Goal: Ask a question

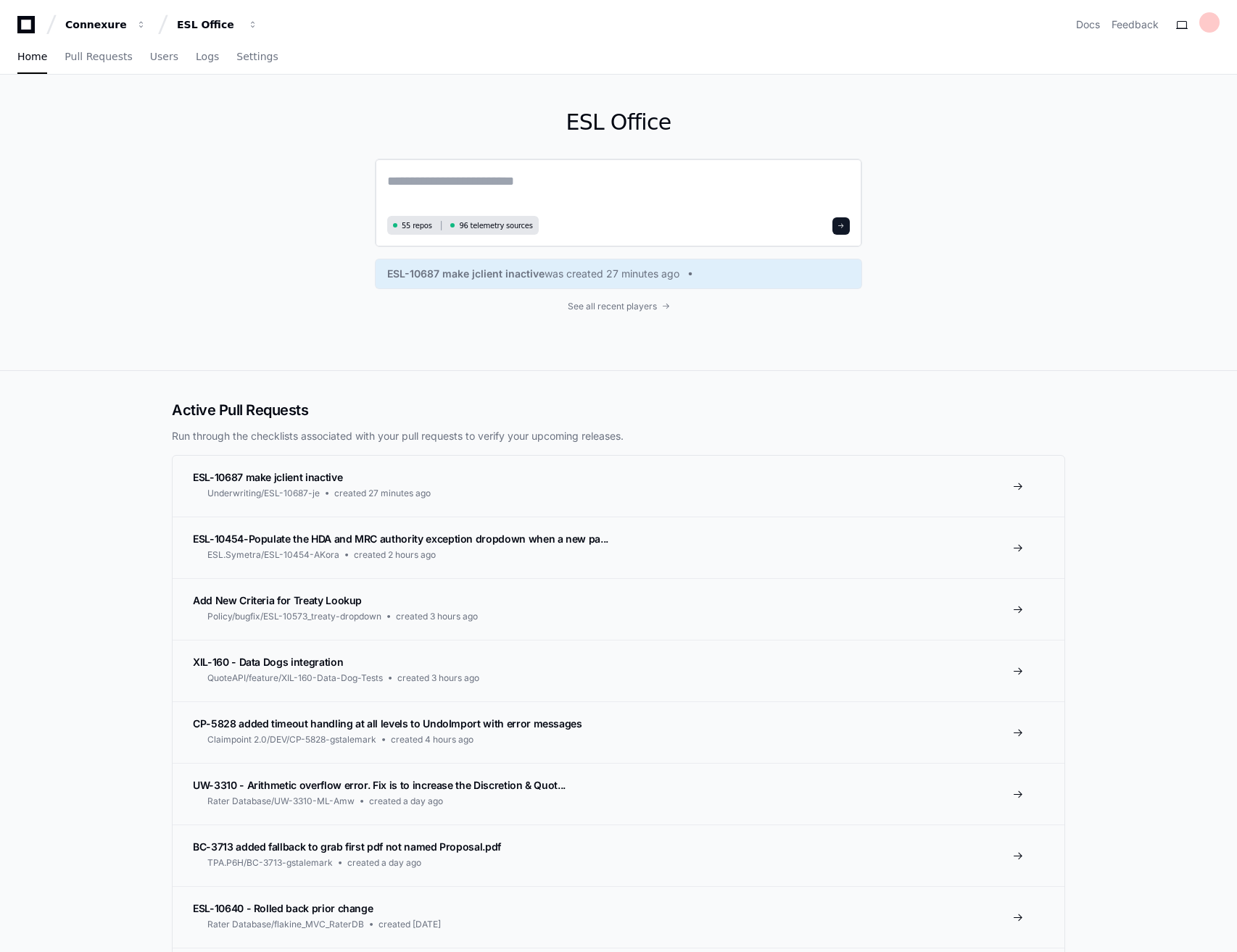
click at [503, 184] on textarea at bounding box center [618, 191] width 462 height 41
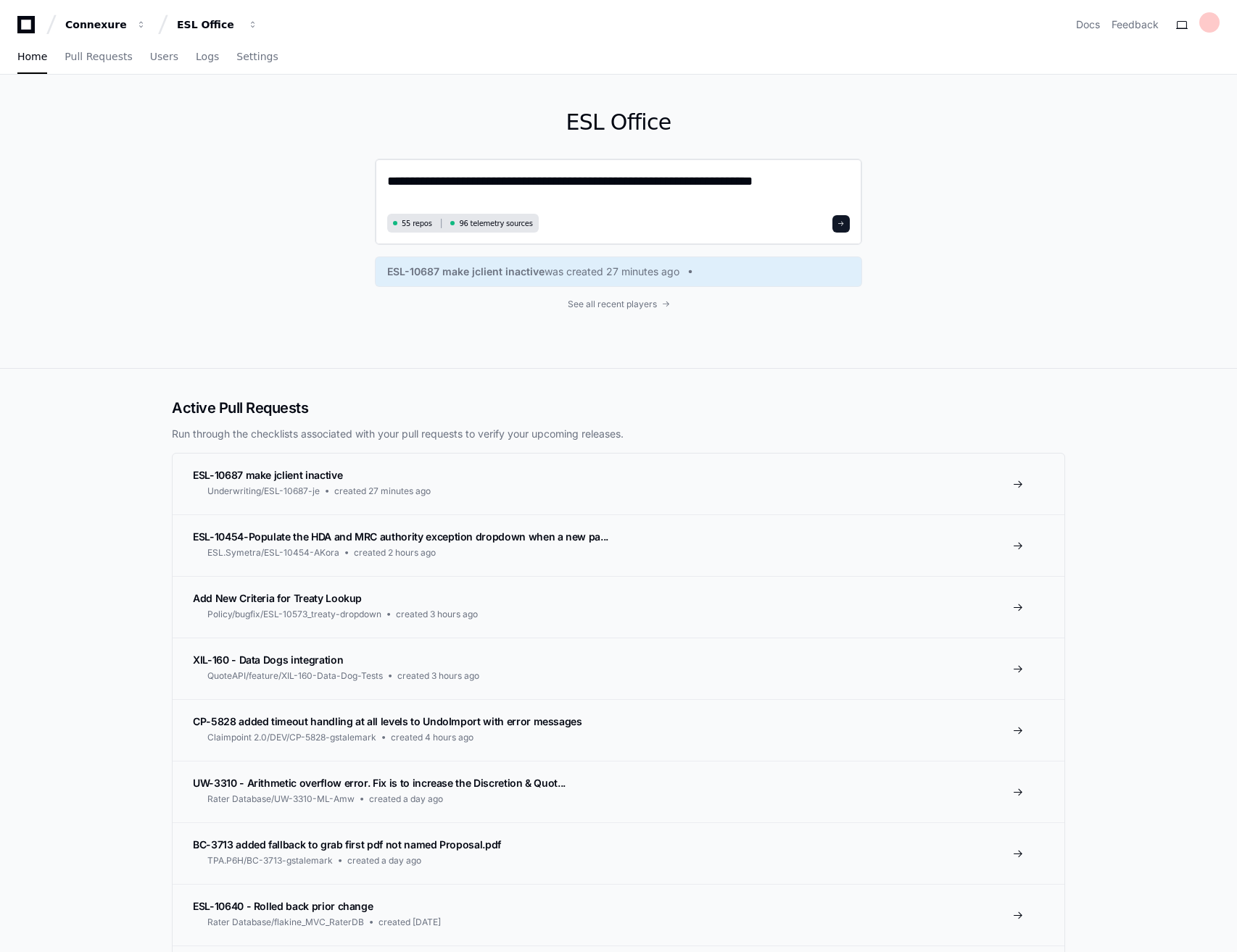
click at [699, 189] on textarea "**********" at bounding box center [618, 190] width 462 height 39
click at [830, 179] on textarea "**********" at bounding box center [618, 190] width 462 height 39
type textarea "**********"
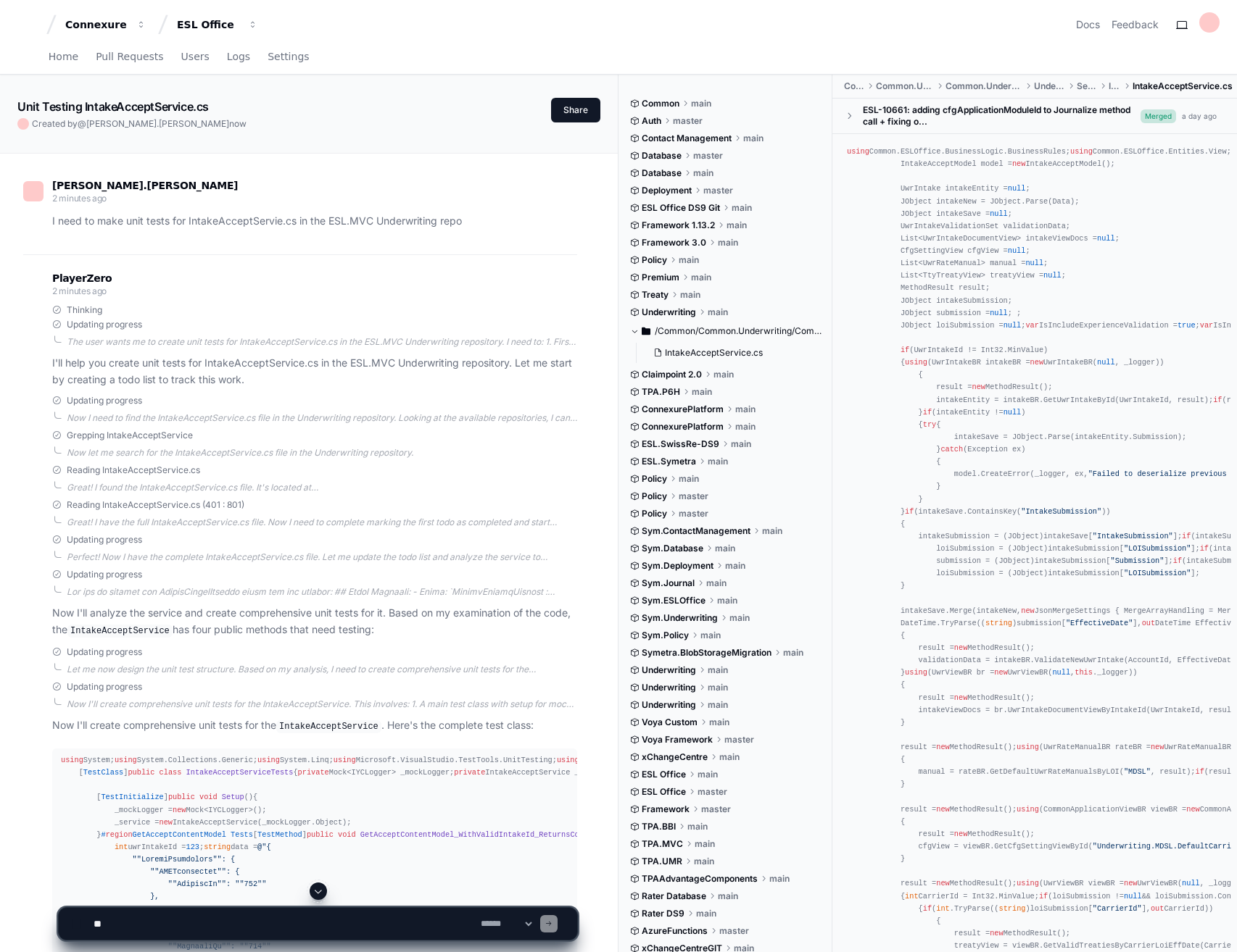
scroll to position [507, 0]
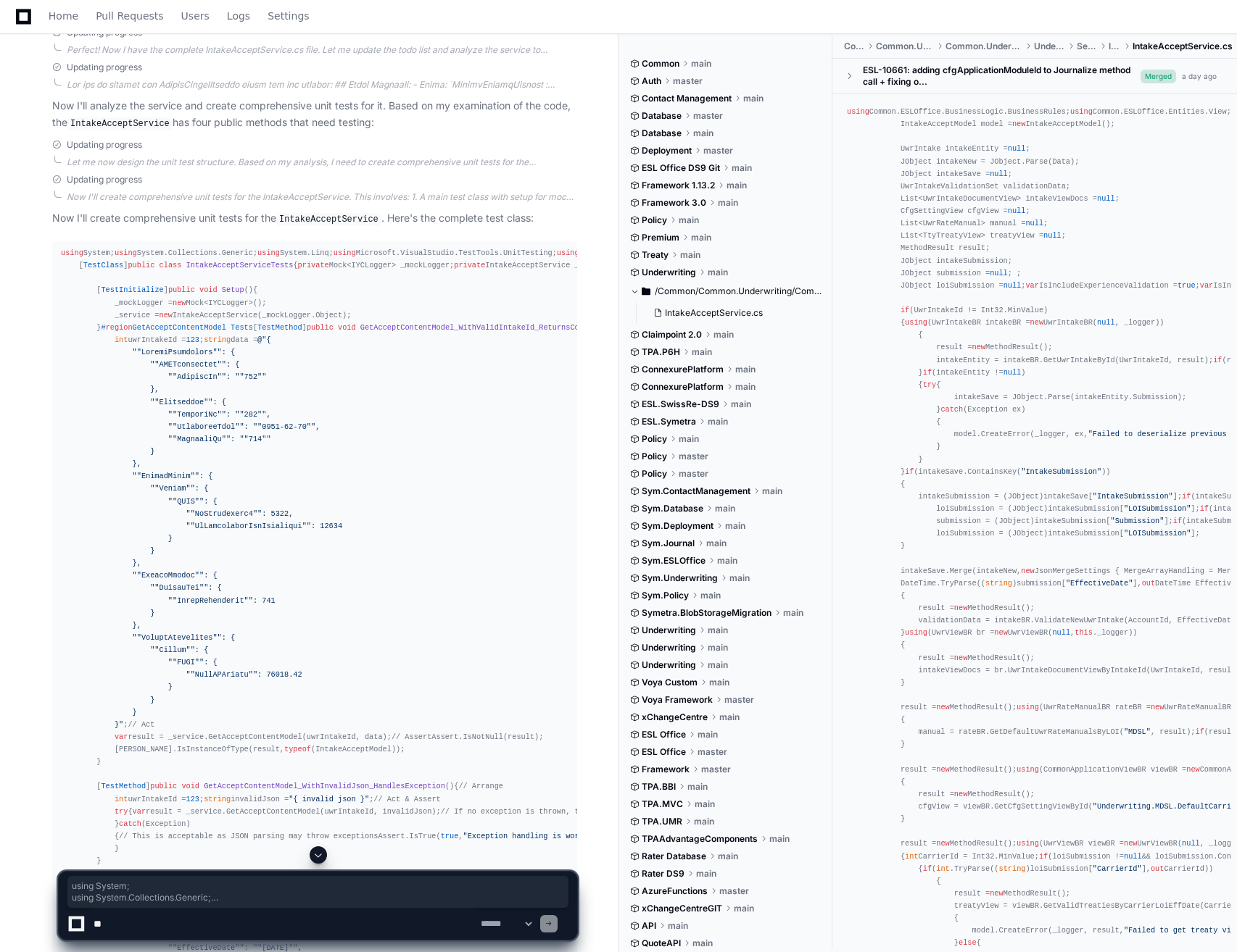
drag, startPoint x: 62, startPoint y: 250, endPoint x: 300, endPoint y: 504, distance: 348.1
copy div "using System; using System.Collections.Generic; using System.Linq; using Micros…"
drag, startPoint x: 73, startPoint y: 549, endPoint x: 141, endPoint y: 547, distance: 68.0
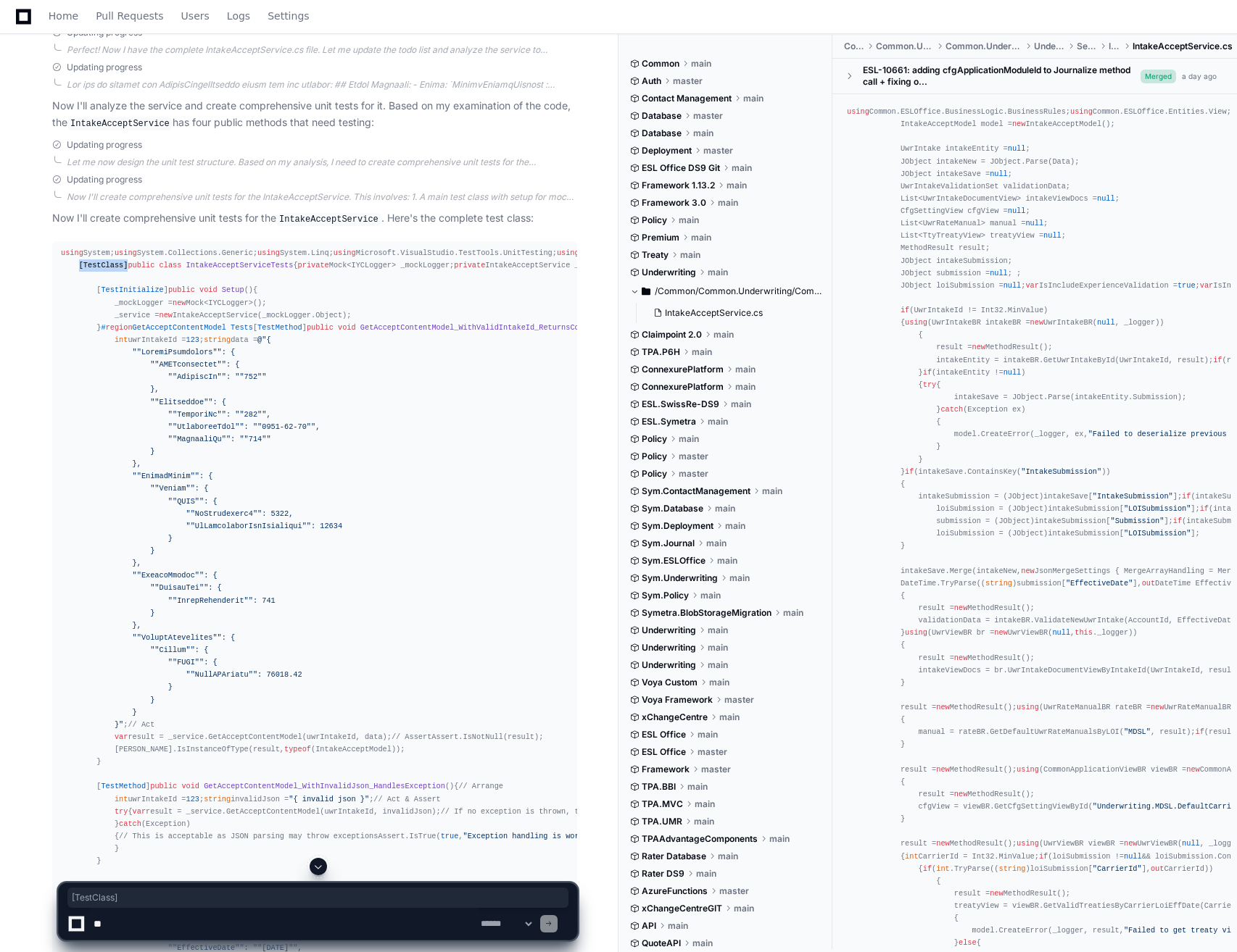
copy div "[ TestClass ]"
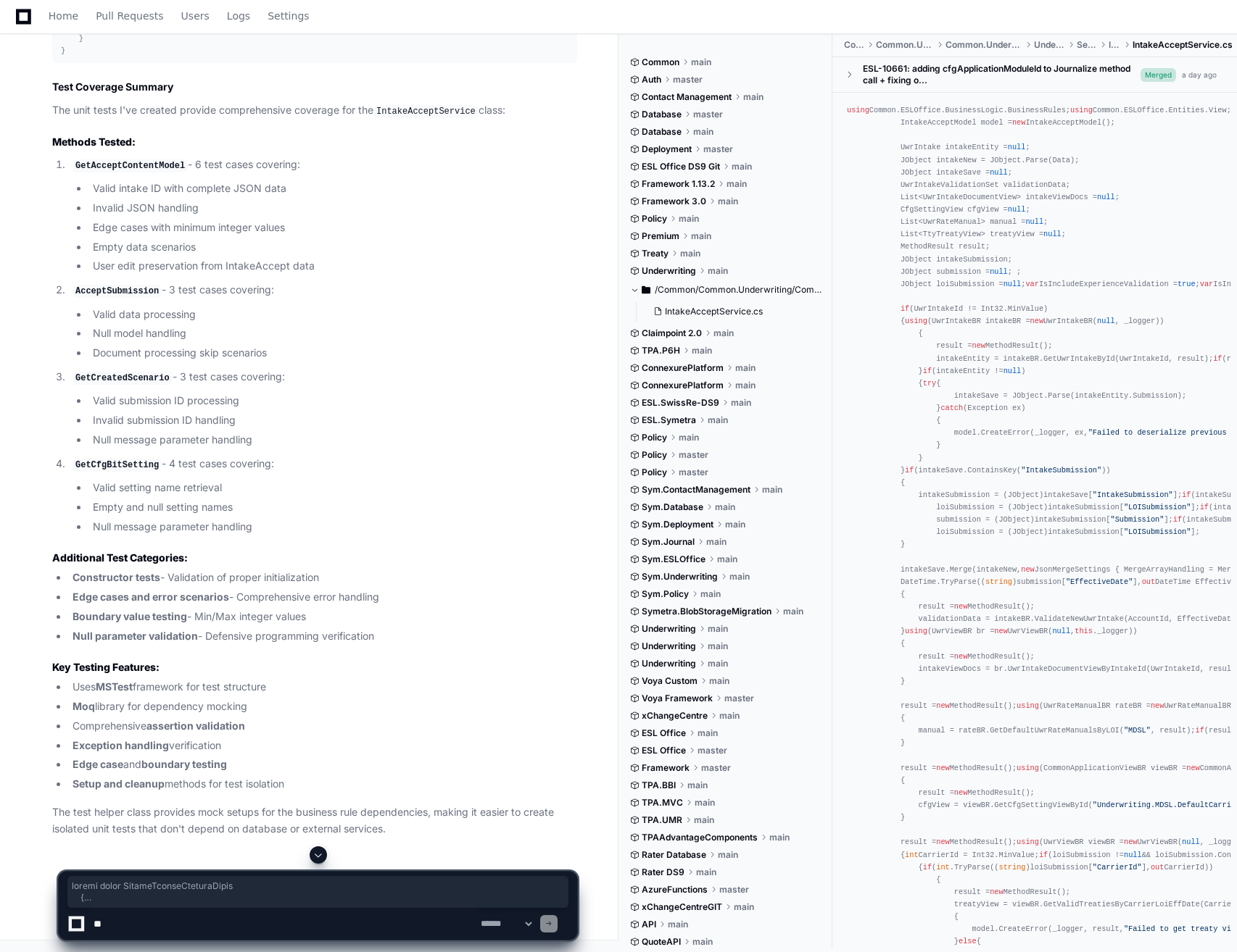
scroll to position [6378, 0]
drag, startPoint x: 75, startPoint y: 561, endPoint x: 322, endPoint y: 254, distance: 394.0
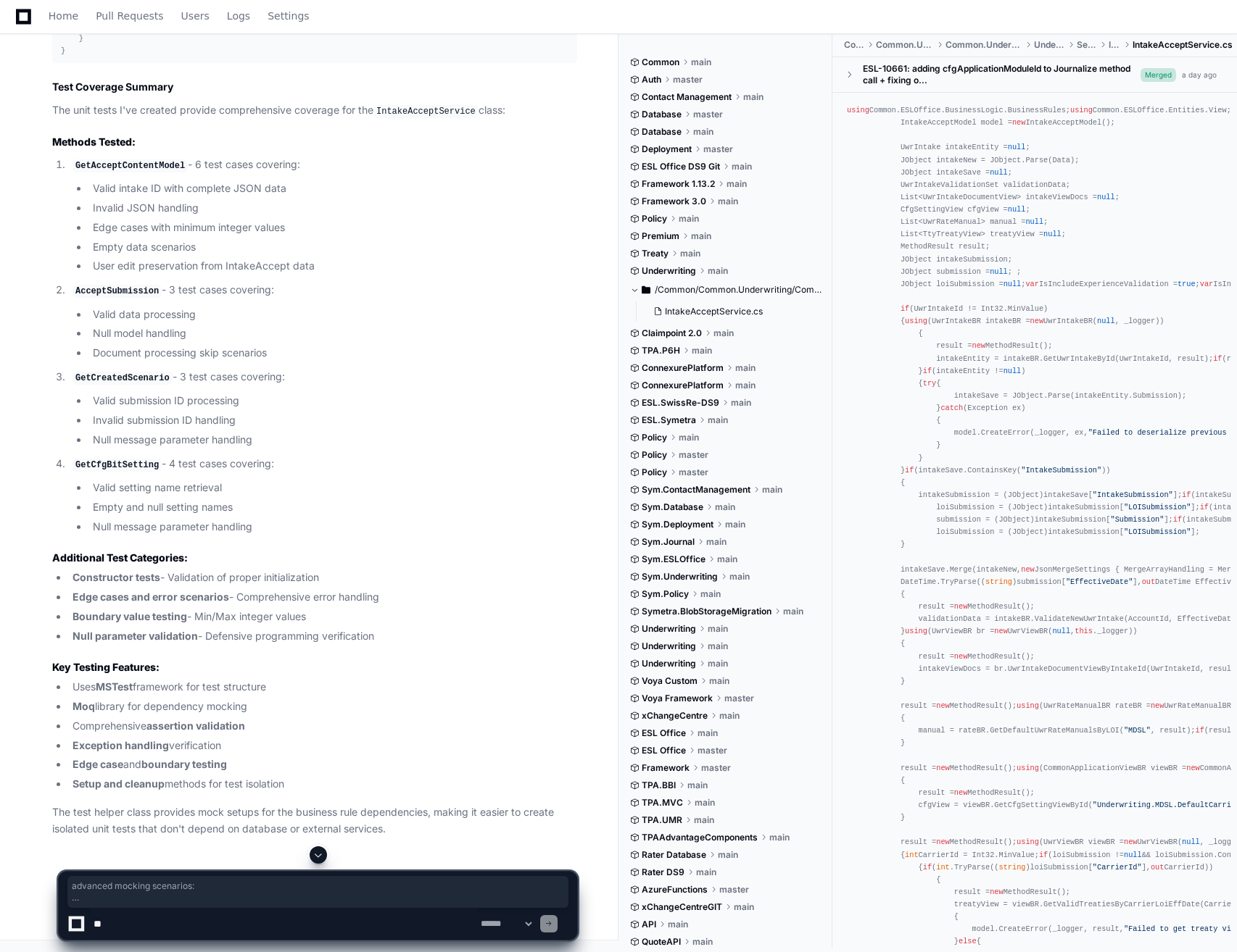
drag, startPoint x: 200, startPoint y: 436, endPoint x: 54, endPoint y: 280, distance: 213.7
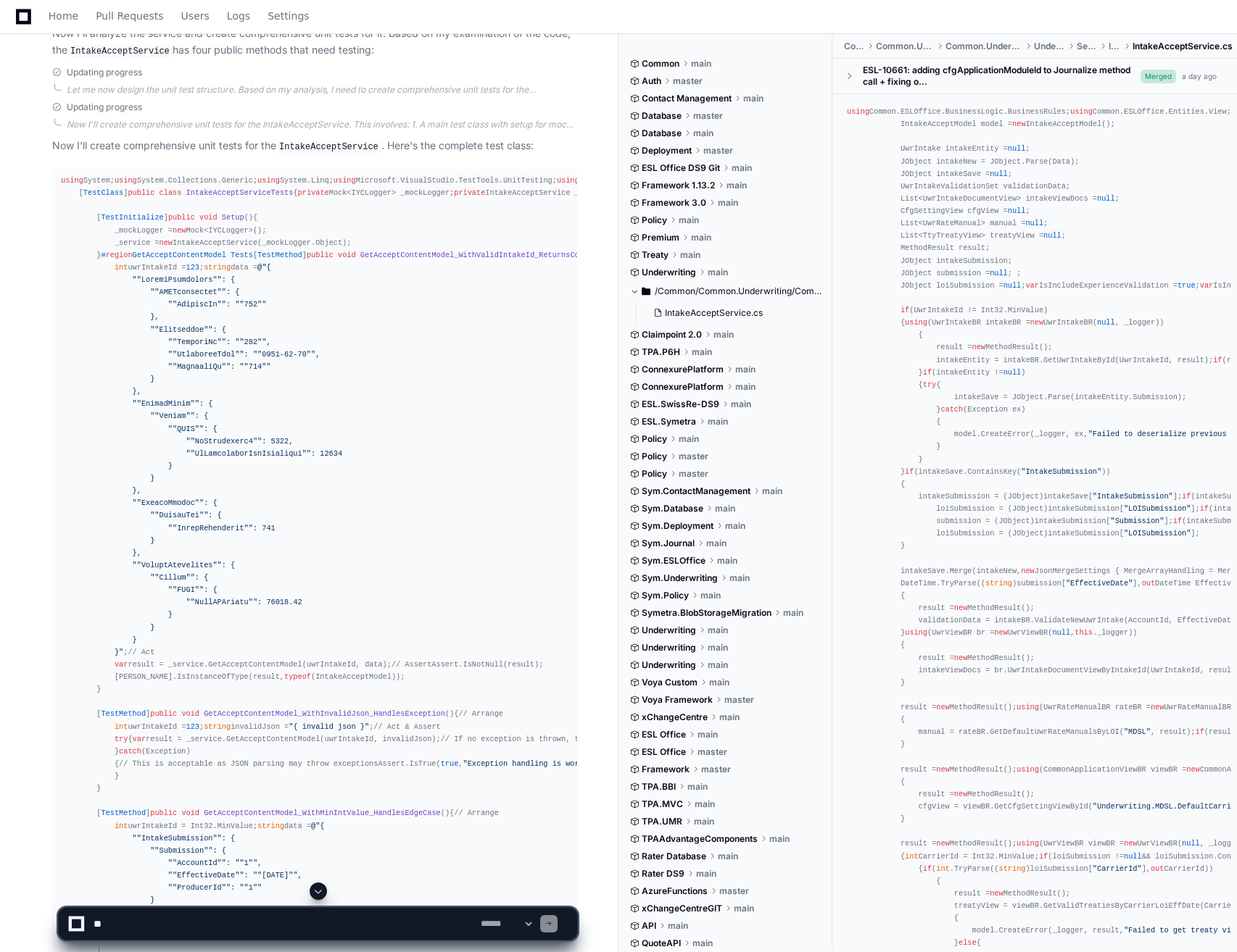
scroll to position [652, 0]
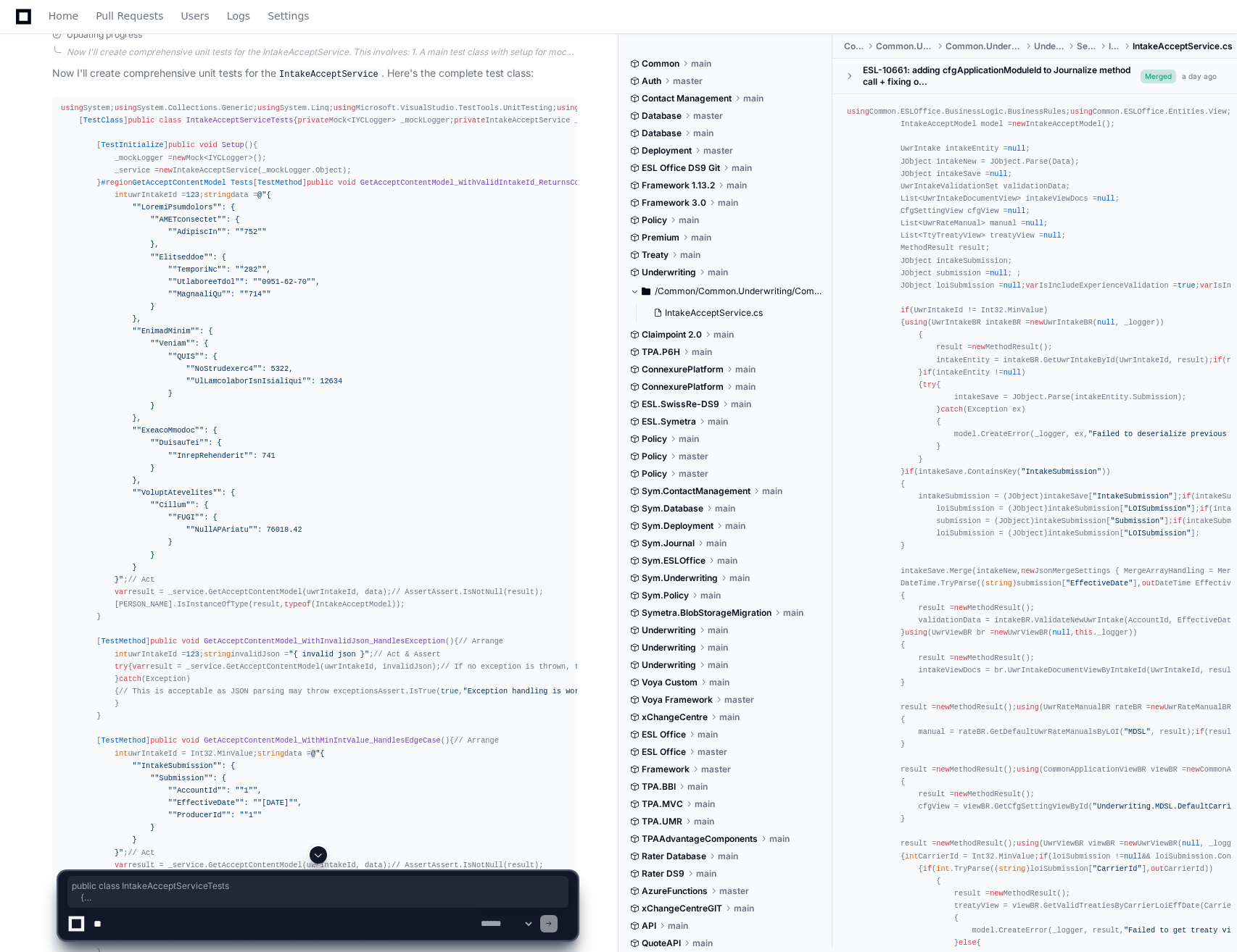
drag, startPoint x: 70, startPoint y: 416, endPoint x: 166, endPoint y: 489, distance: 120.6
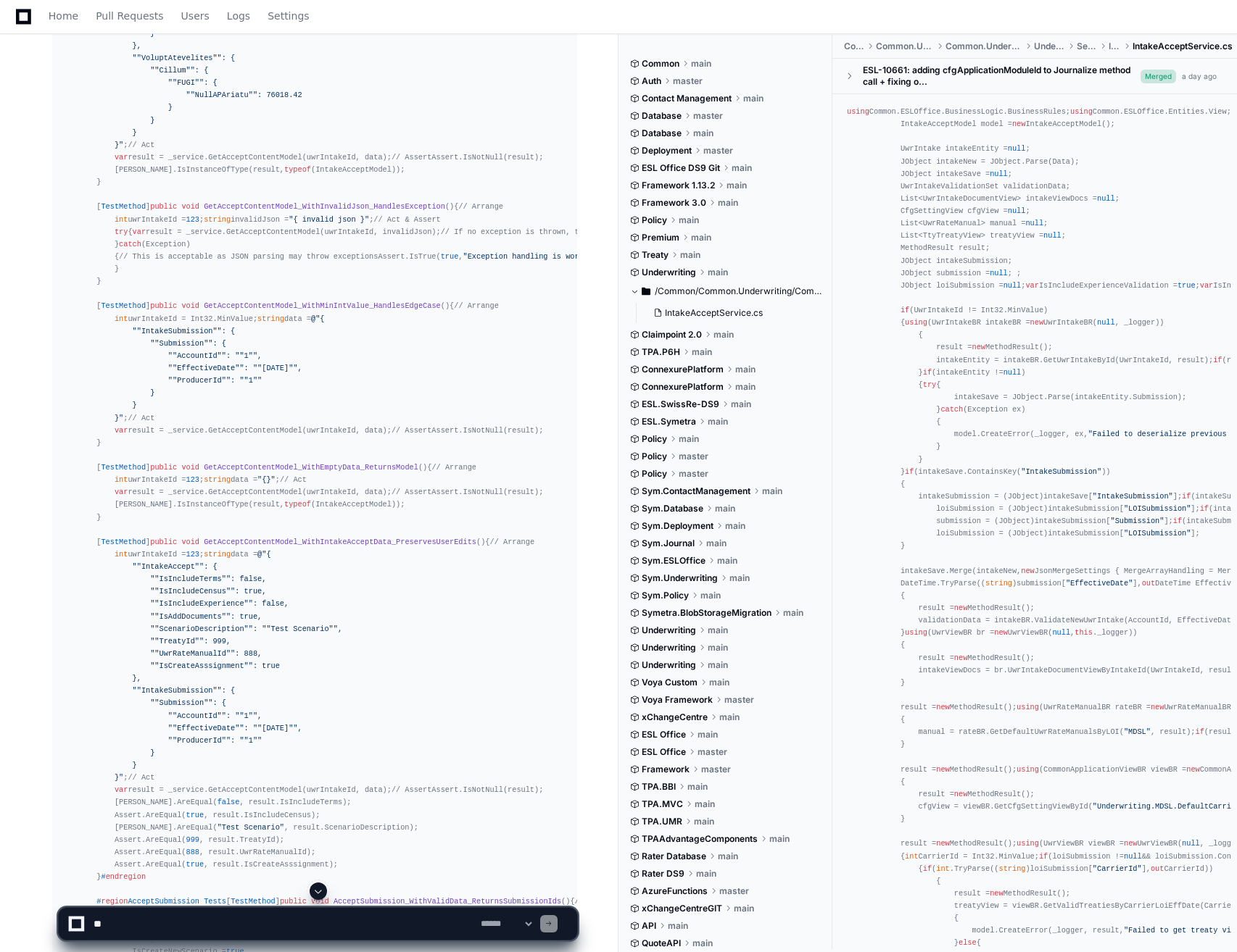
scroll to position [1594, 0]
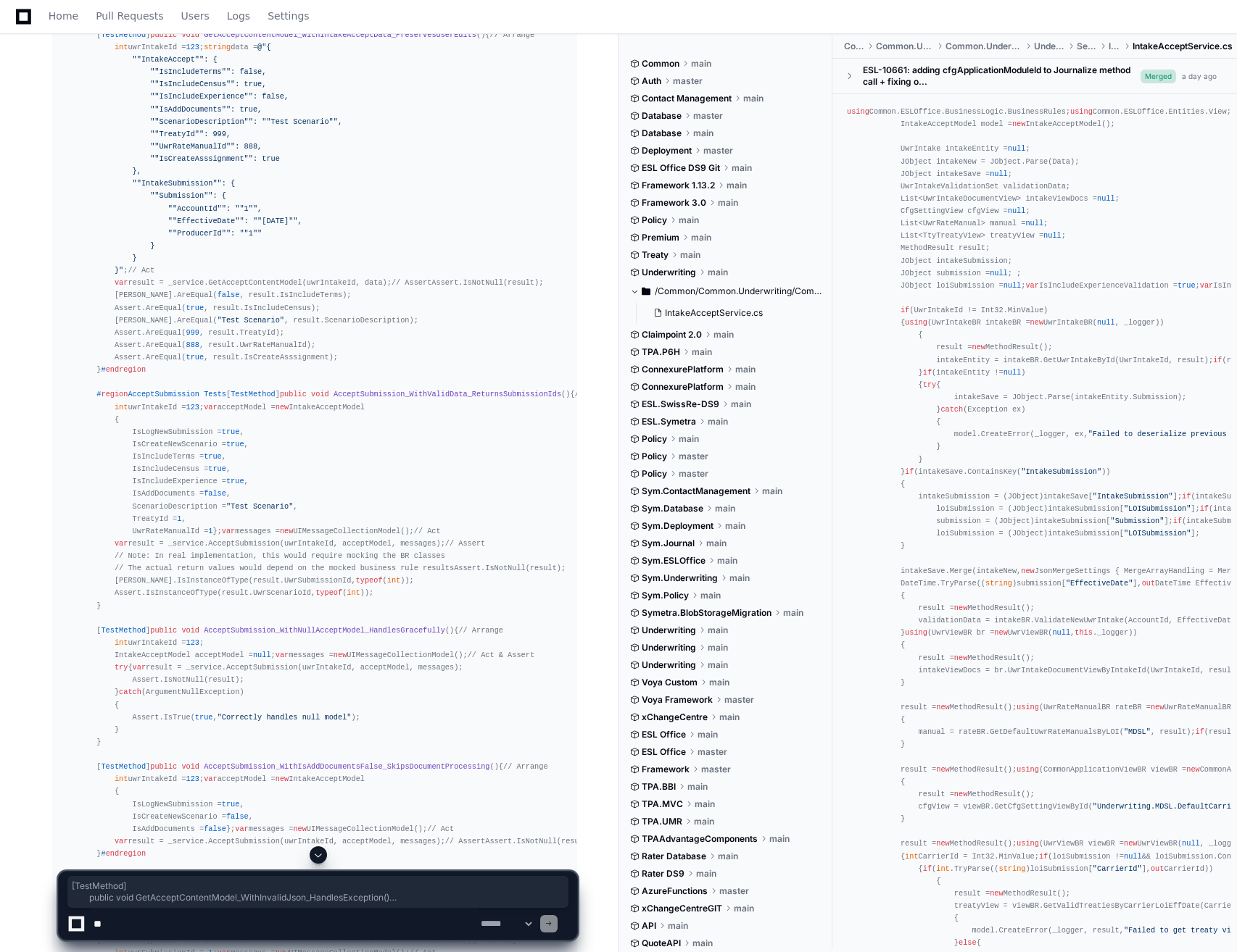
drag, startPoint x: 166, startPoint y: 489, endPoint x: 179, endPoint y: 530, distance: 43.0
click at [179, 530] on div "using System; using System.Collections.Generic; using System.Linq; using Micros…" at bounding box center [315, 537] width 508 height 2756
drag, startPoint x: 179, startPoint y: 530, endPoint x: 184, endPoint y: 524, distance: 7.8
click at [182, 526] on div "using System; using System.Collections.Generic; using System.Linq; using Micros…" at bounding box center [315, 537] width 508 height 2756
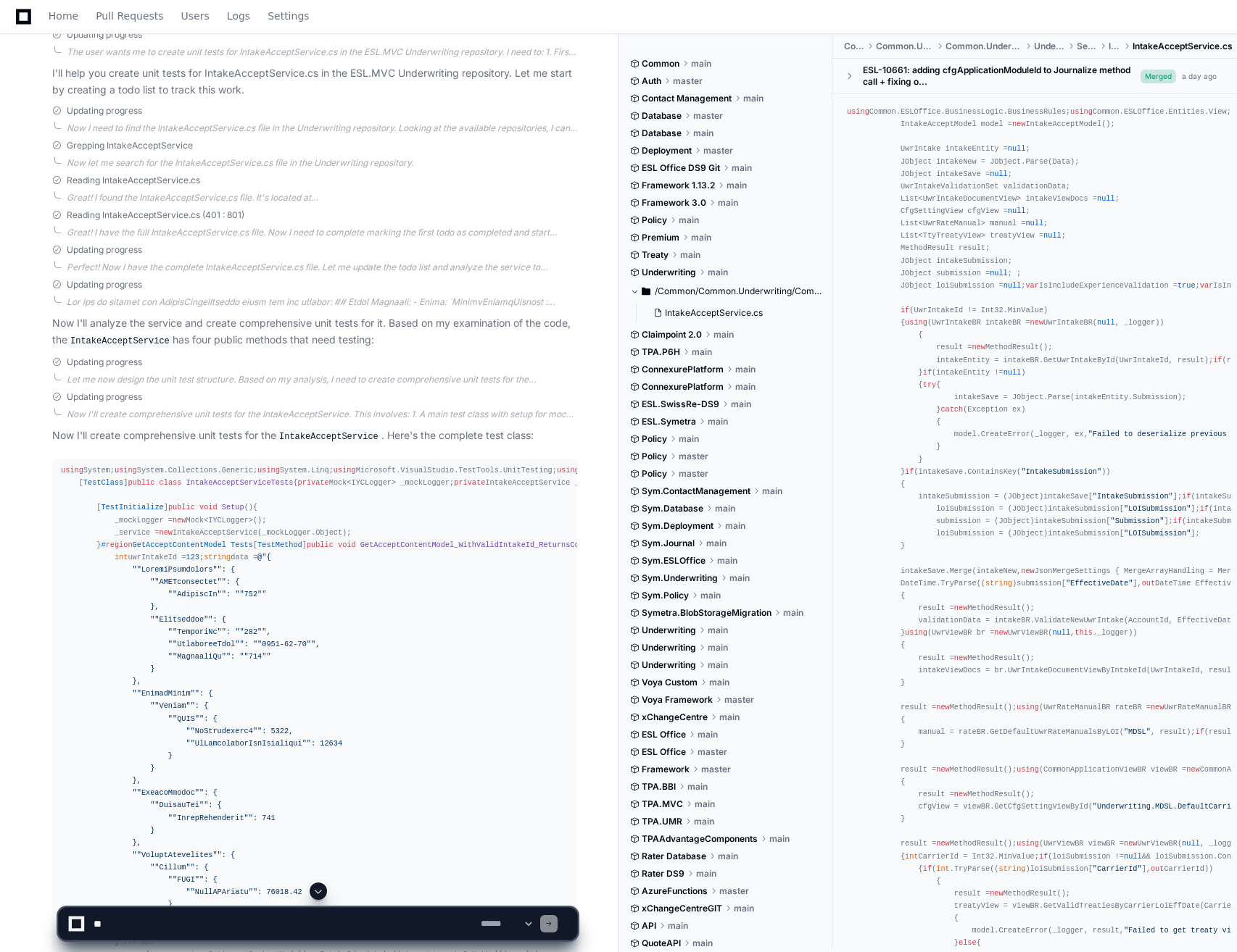
scroll to position [580, 0]
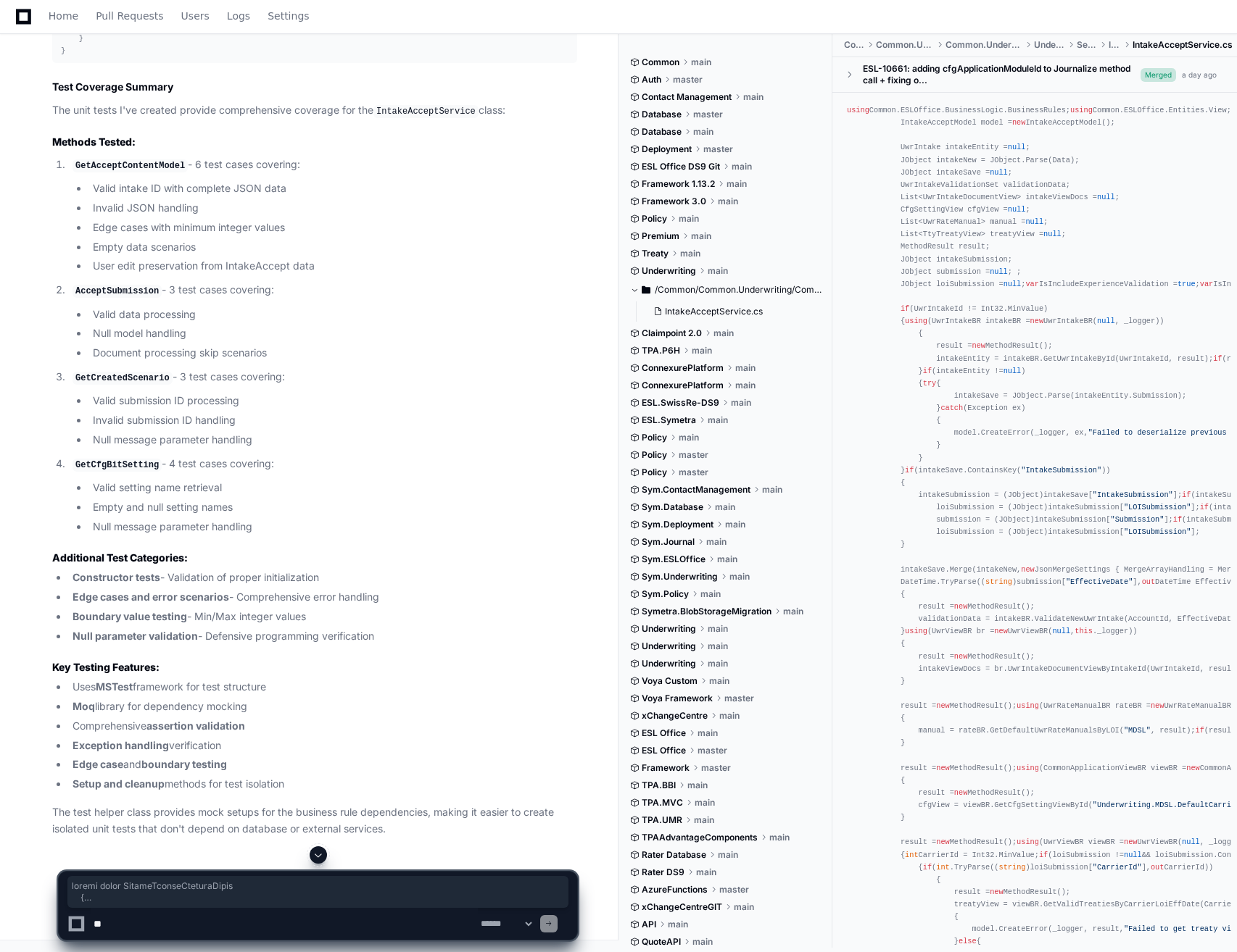
scroll to position [6170, 0]
drag, startPoint x: 70, startPoint y: 491, endPoint x: 250, endPoint y: 435, distance: 188.5
copy div "public class IntakeAcceptServiceTests { private Mock<IYCLogger> _mockLogger; pr…"
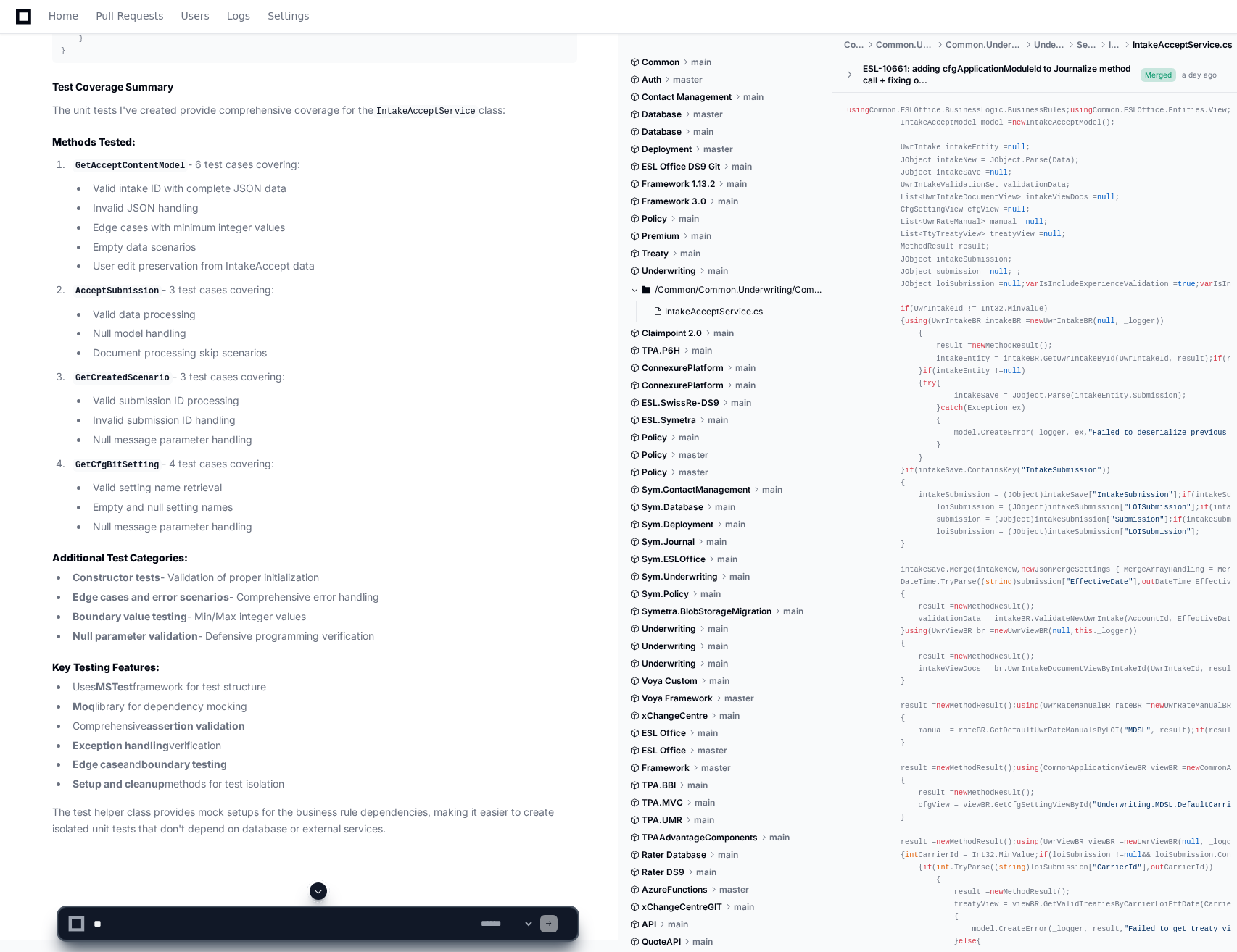
click at [217, 916] on textarea at bounding box center [284, 924] width 387 height 32
drag, startPoint x: 300, startPoint y: 923, endPoint x: 229, endPoint y: 913, distance: 71.7
click at [229, 913] on textarea at bounding box center [284, 924] width 387 height 32
paste textarea "**********"
type textarea "**********"
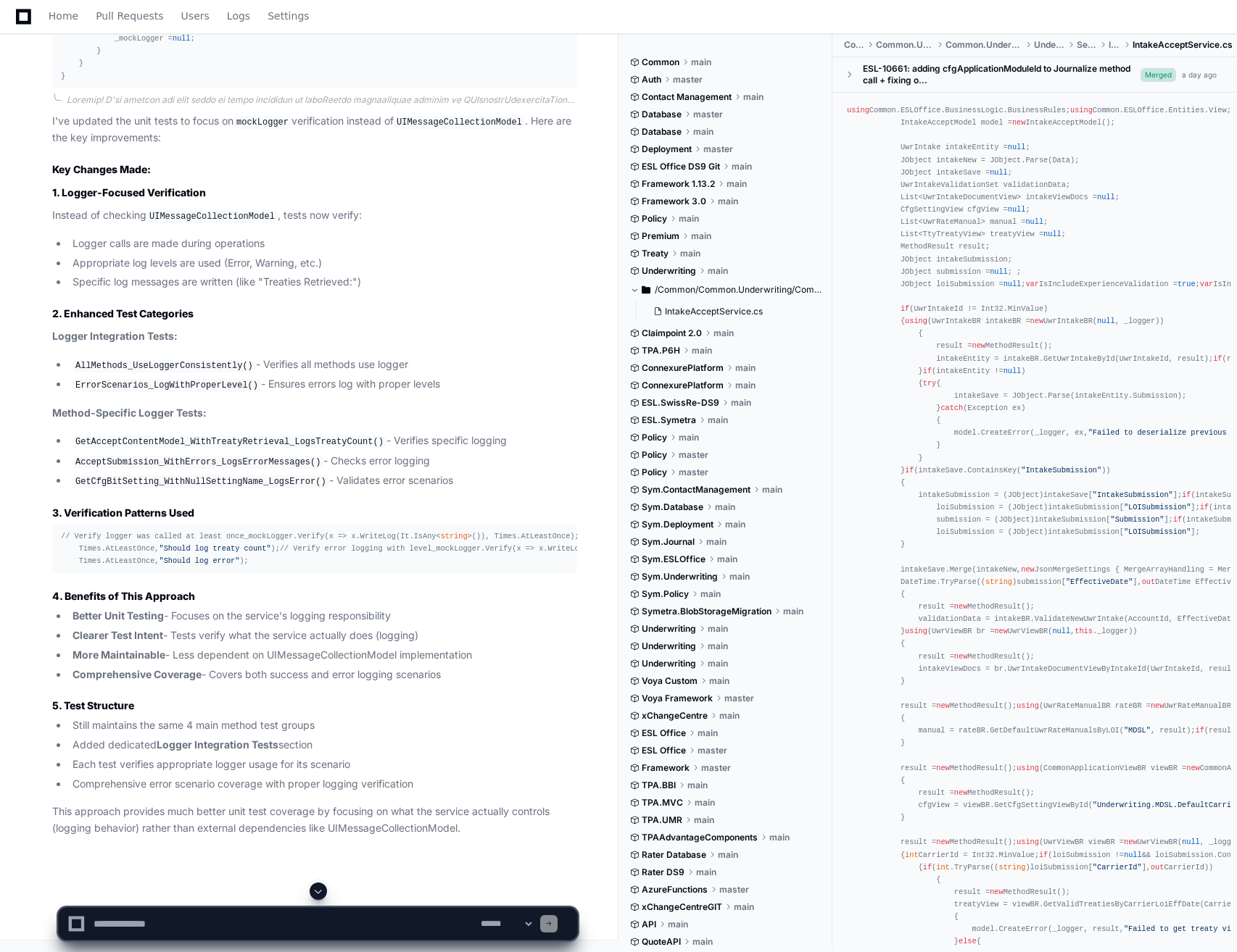
scroll to position [9432, 0]
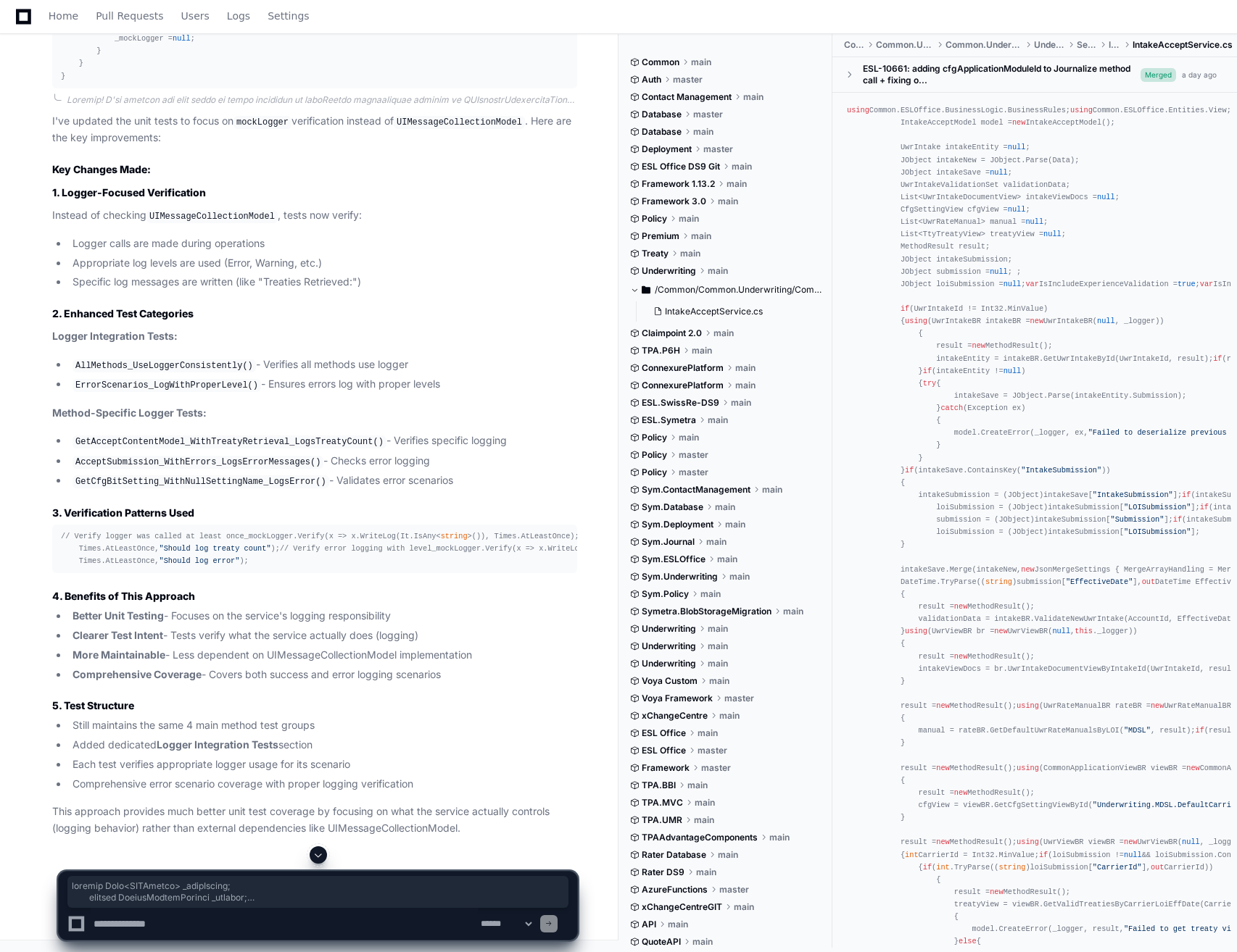
scroll to position [14650, 0]
drag, startPoint x: 92, startPoint y: 381, endPoint x: 329, endPoint y: 474, distance: 254.6
copy div "private Mock<IYCLogger> _mockLogger; private IntakeAcceptService _service; [ Te…"
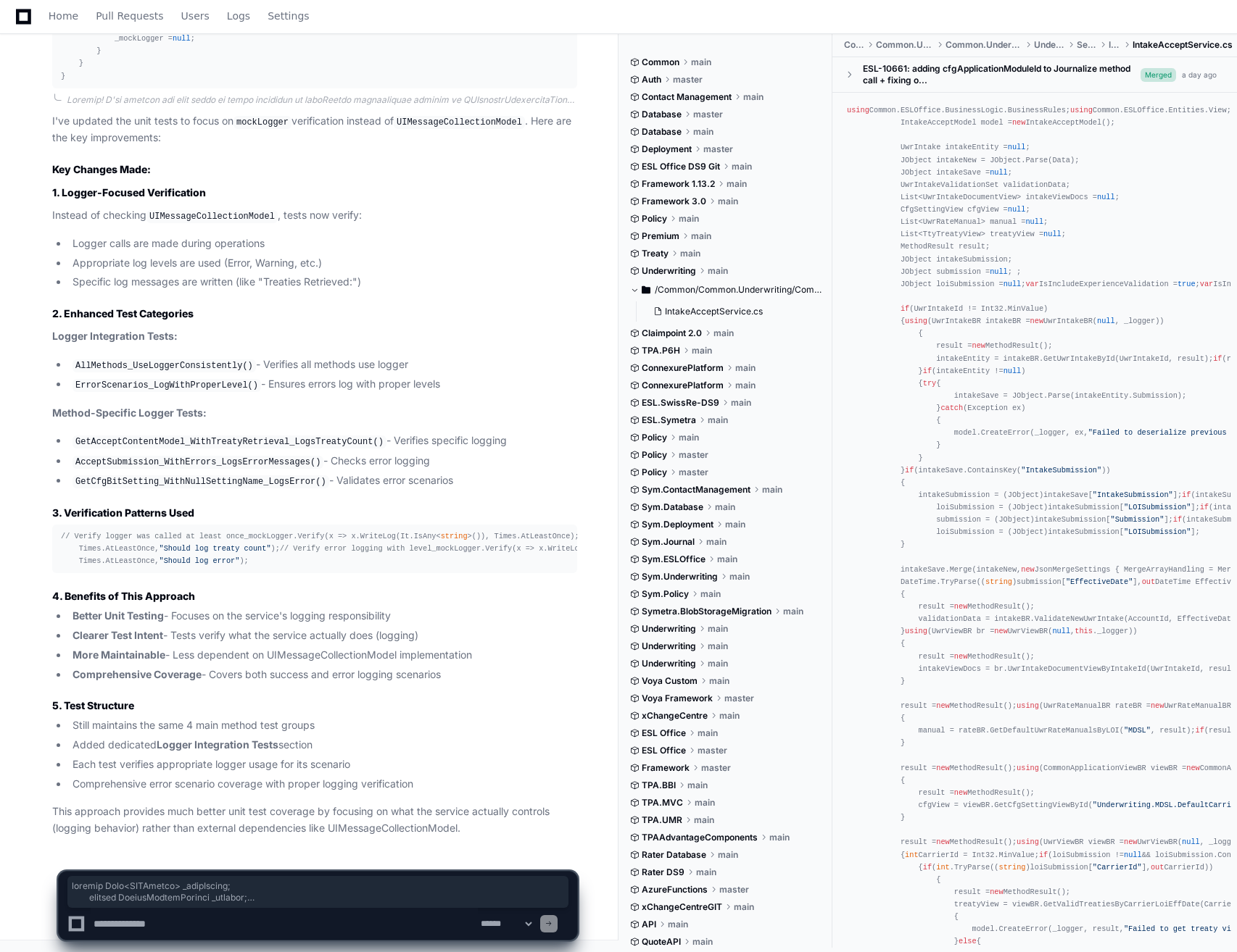
scroll to position [15161, 0]
click at [177, 933] on textarea at bounding box center [284, 924] width 387 height 32
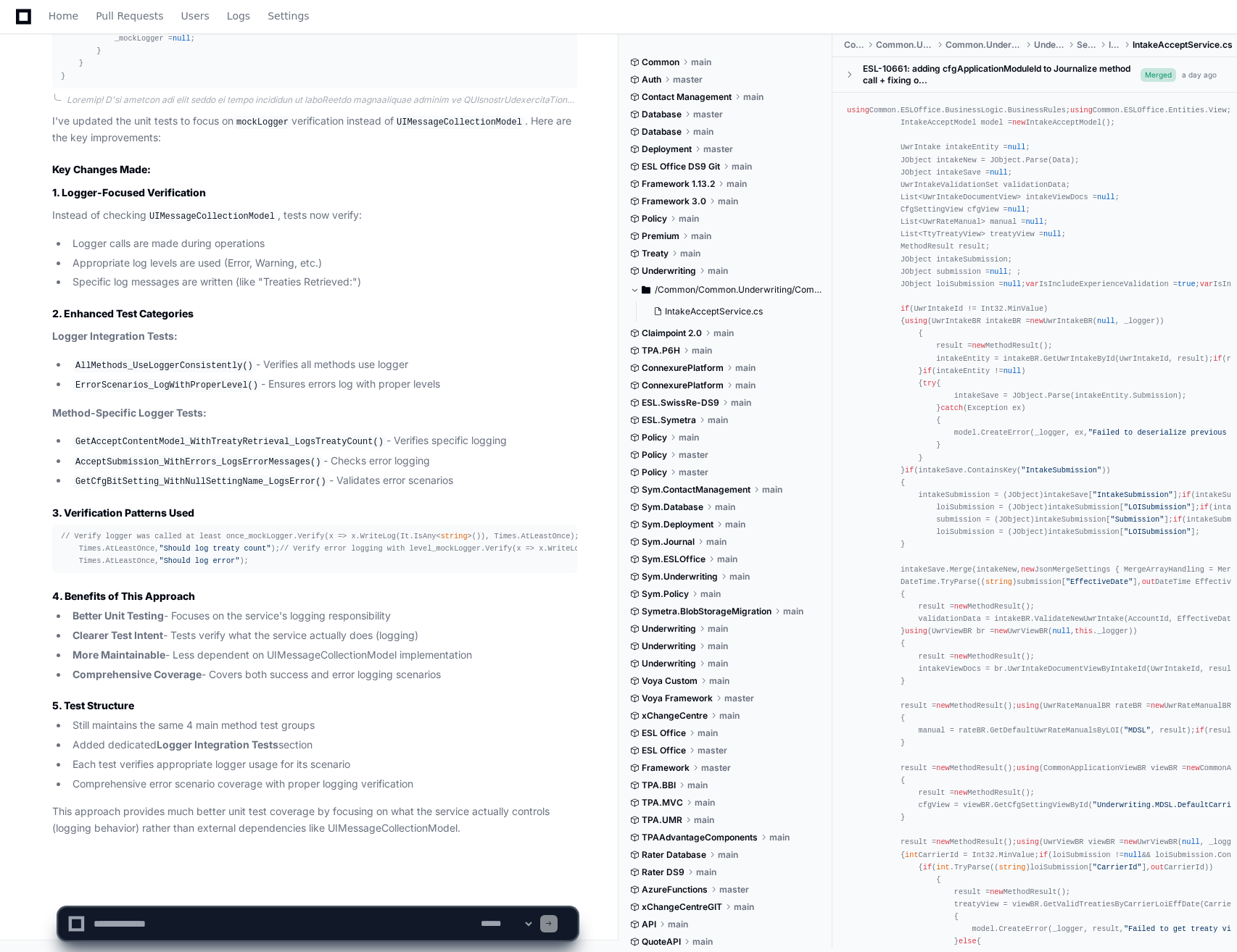
click at [110, 929] on textarea at bounding box center [284, 924] width 387 height 32
paste textarea "**********"
type textarea "**********"
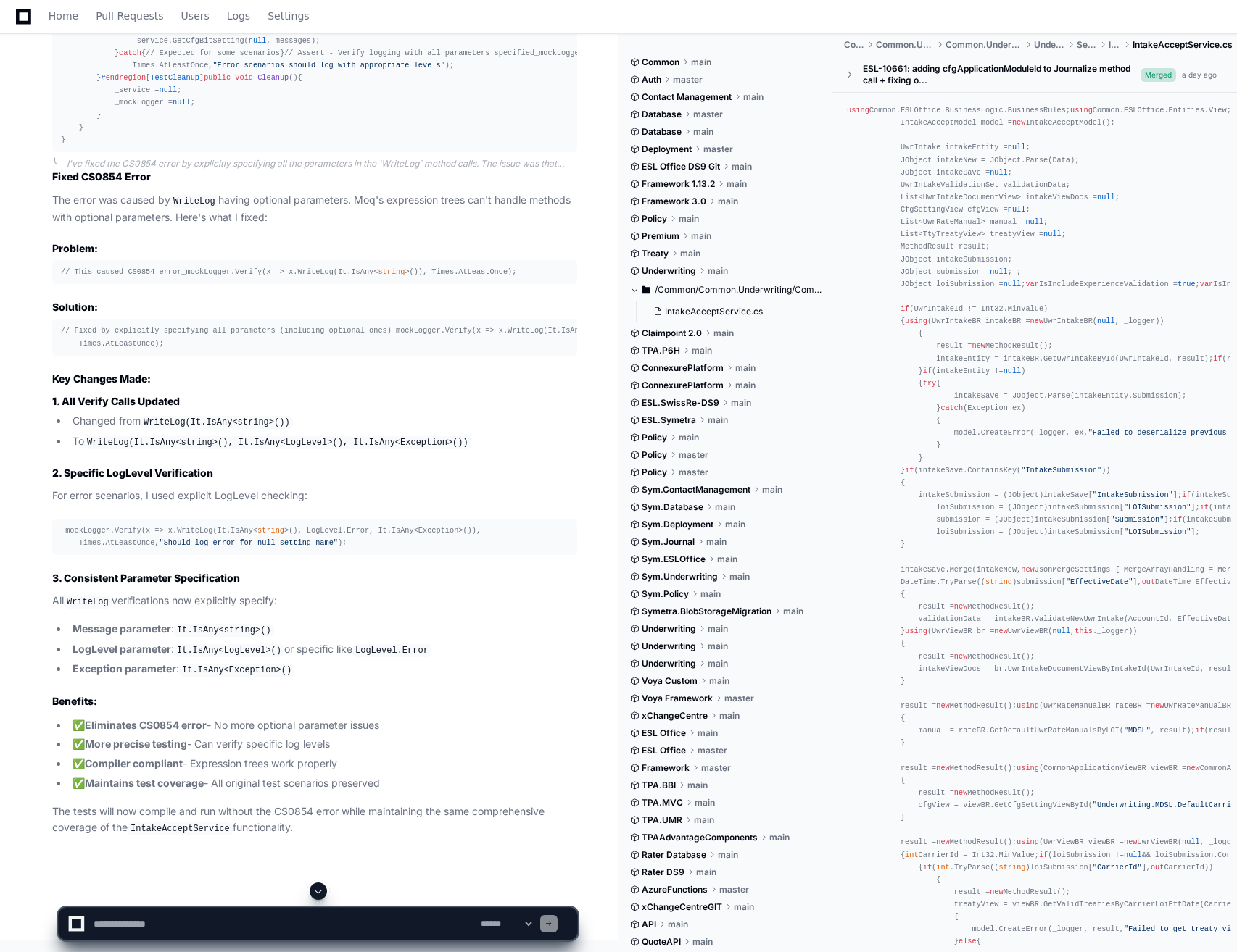
scroll to position [16320, 0]
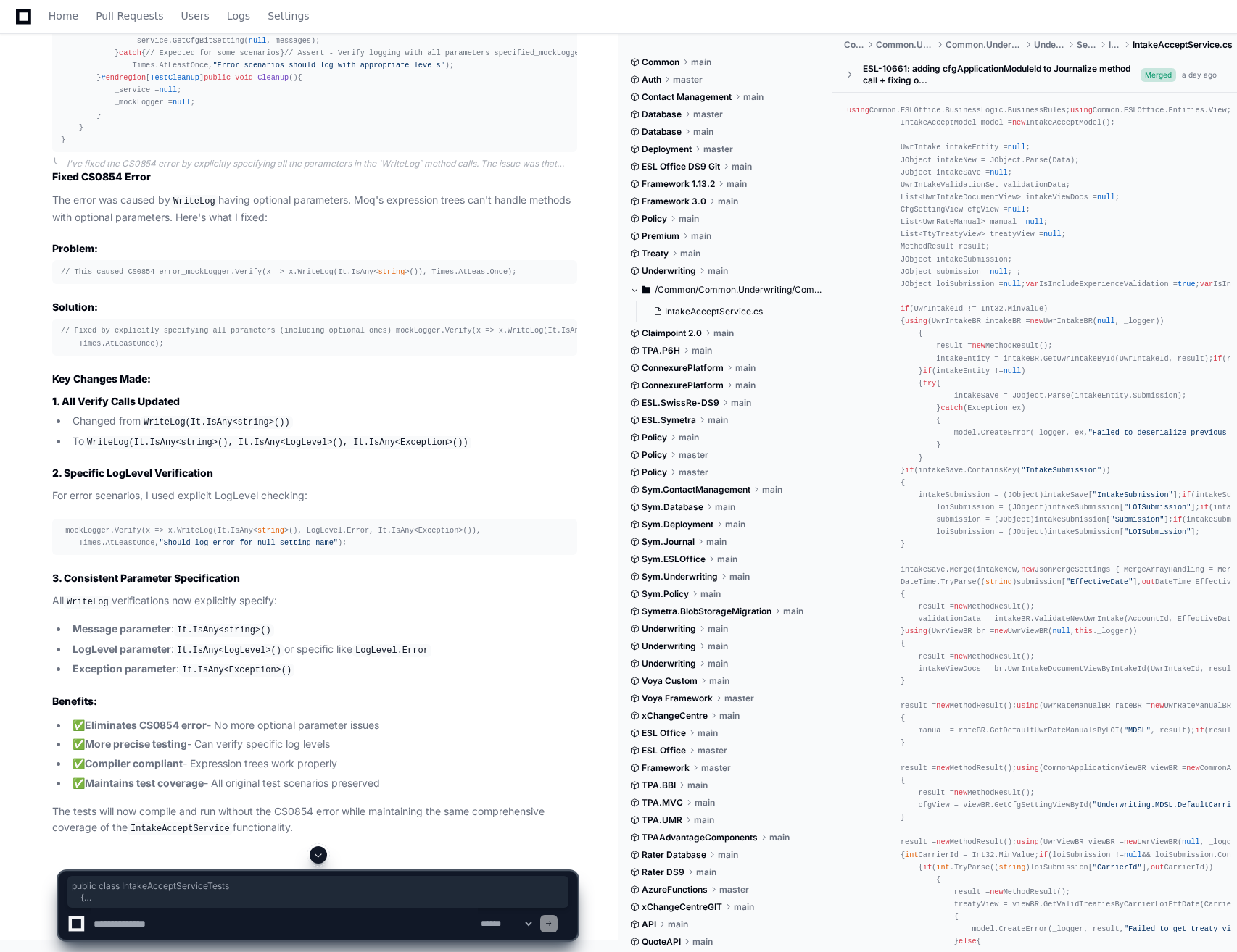
drag, startPoint x: 64, startPoint y: 357, endPoint x: 309, endPoint y: 616, distance: 356.5
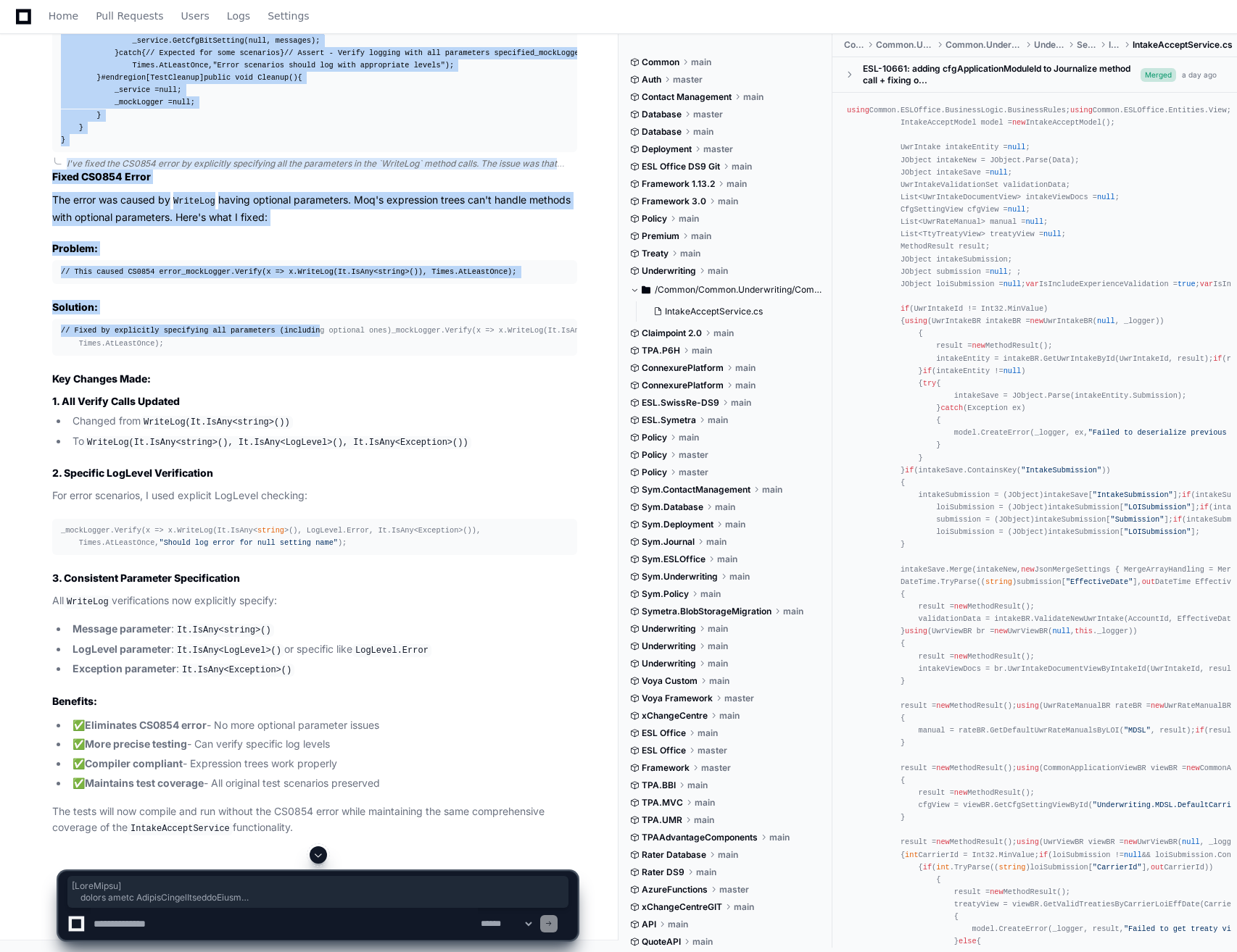
scroll to position [22605, 0]
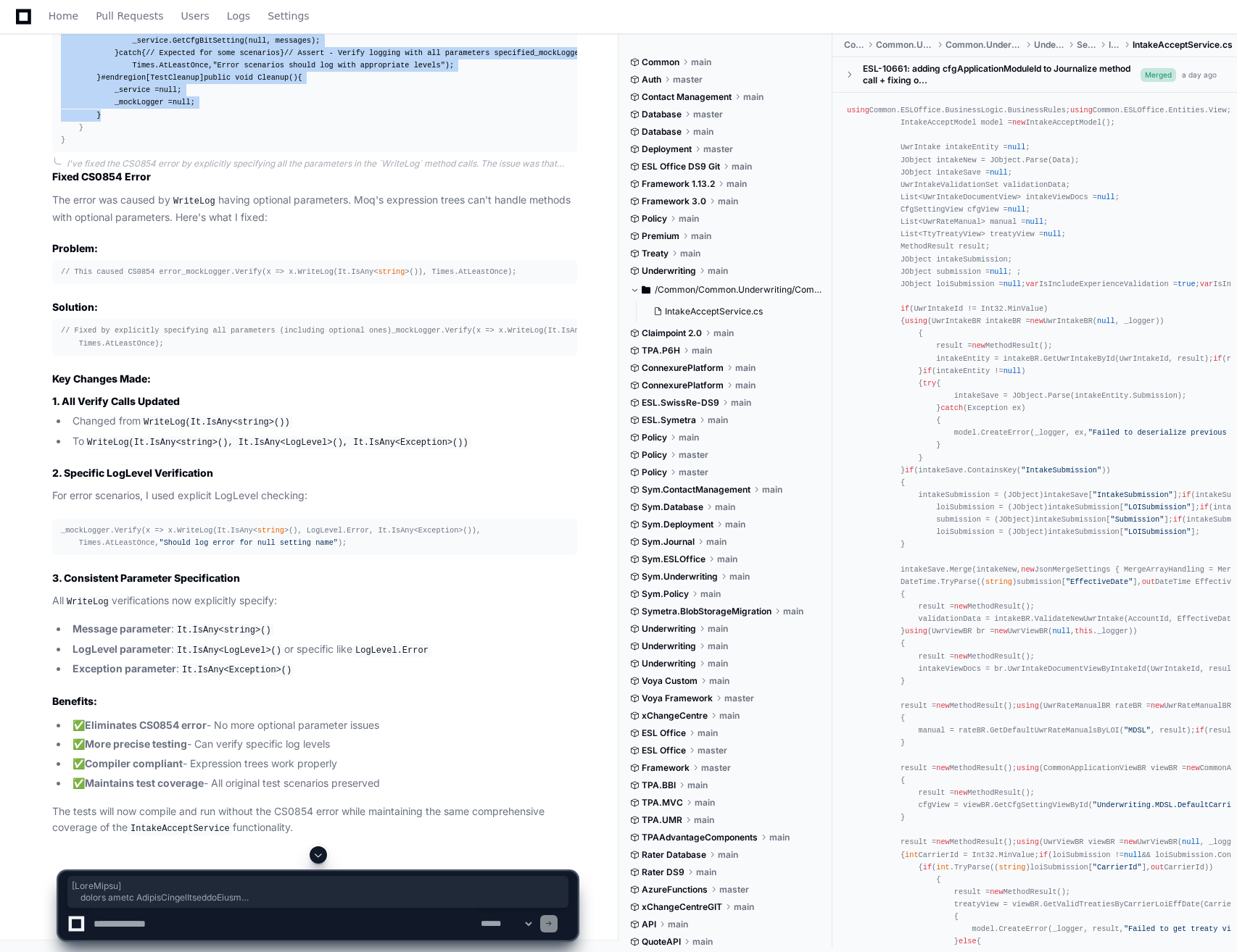
drag, startPoint x: 75, startPoint y: 340, endPoint x: 253, endPoint y: 168, distance: 247.5
copy div "[ TestClass ] public class IntakeAcceptServiceTests { private Mock<IYCLogger> _…"
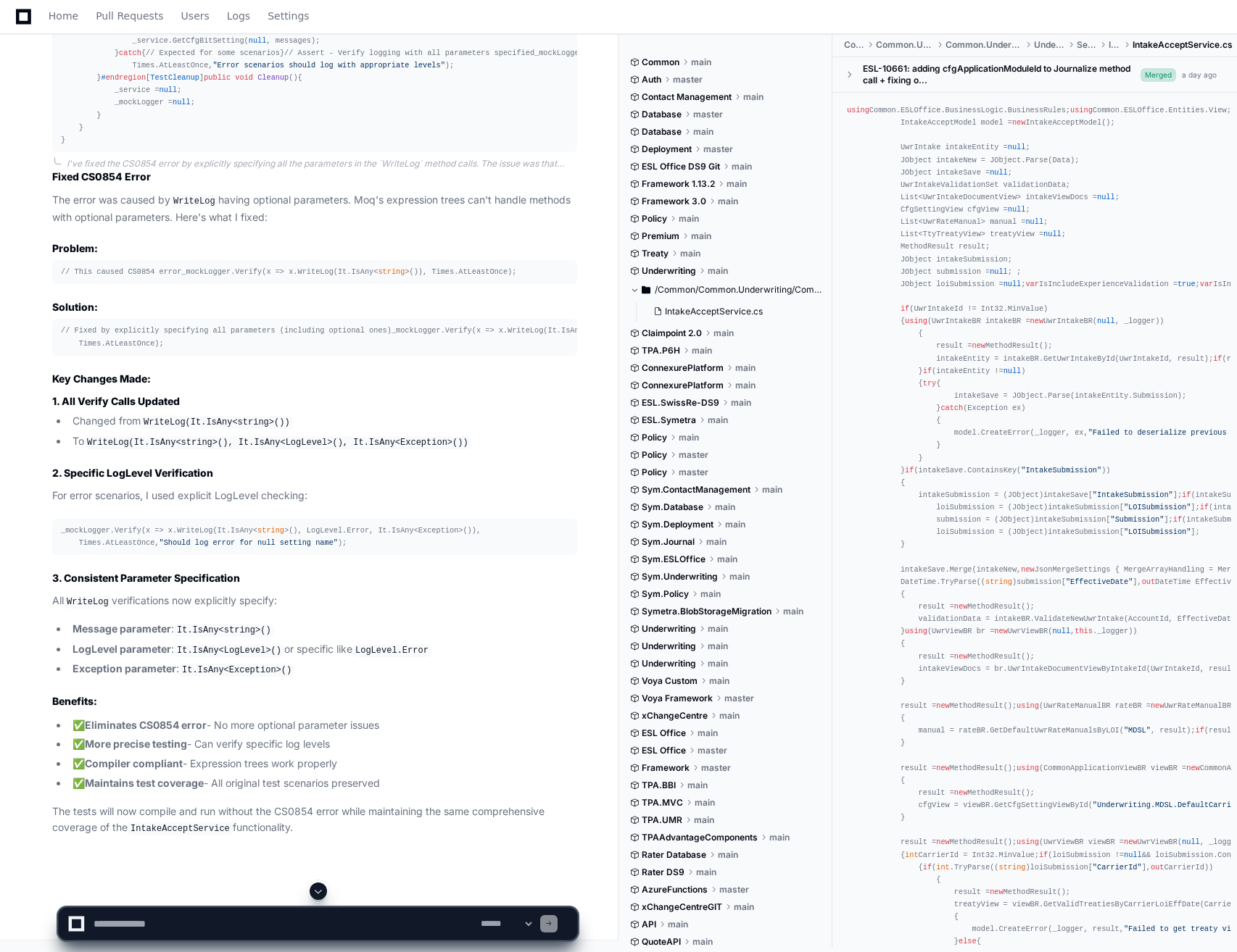
click at [224, 914] on textarea at bounding box center [284, 924] width 387 height 32
type textarea "**********"
paste textarea
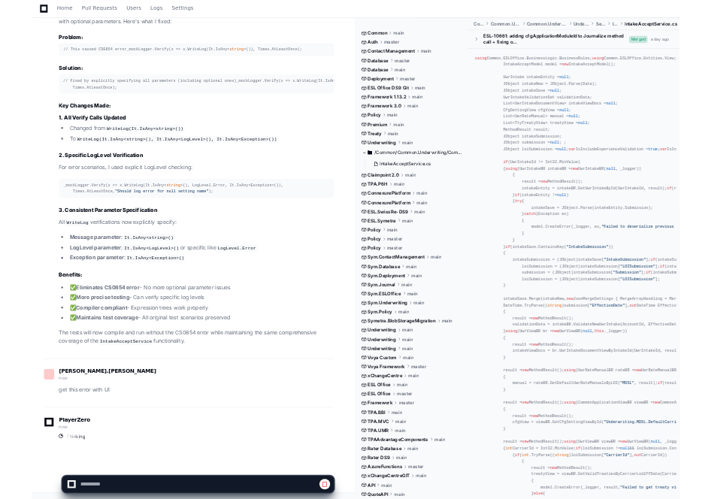
scroll to position [23695, 0]
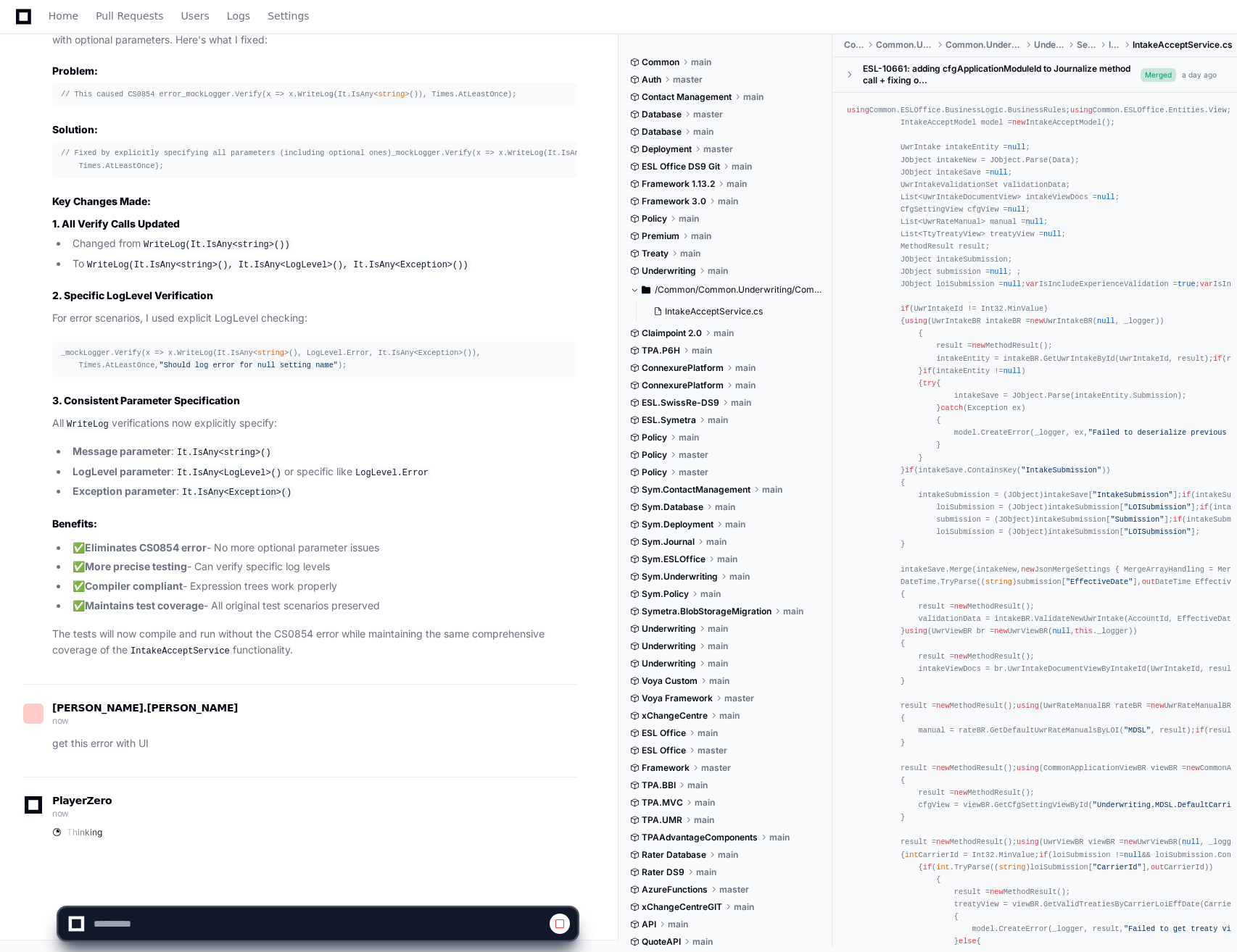
click at [557, 925] on span at bounding box center [560, 924] width 12 height 12
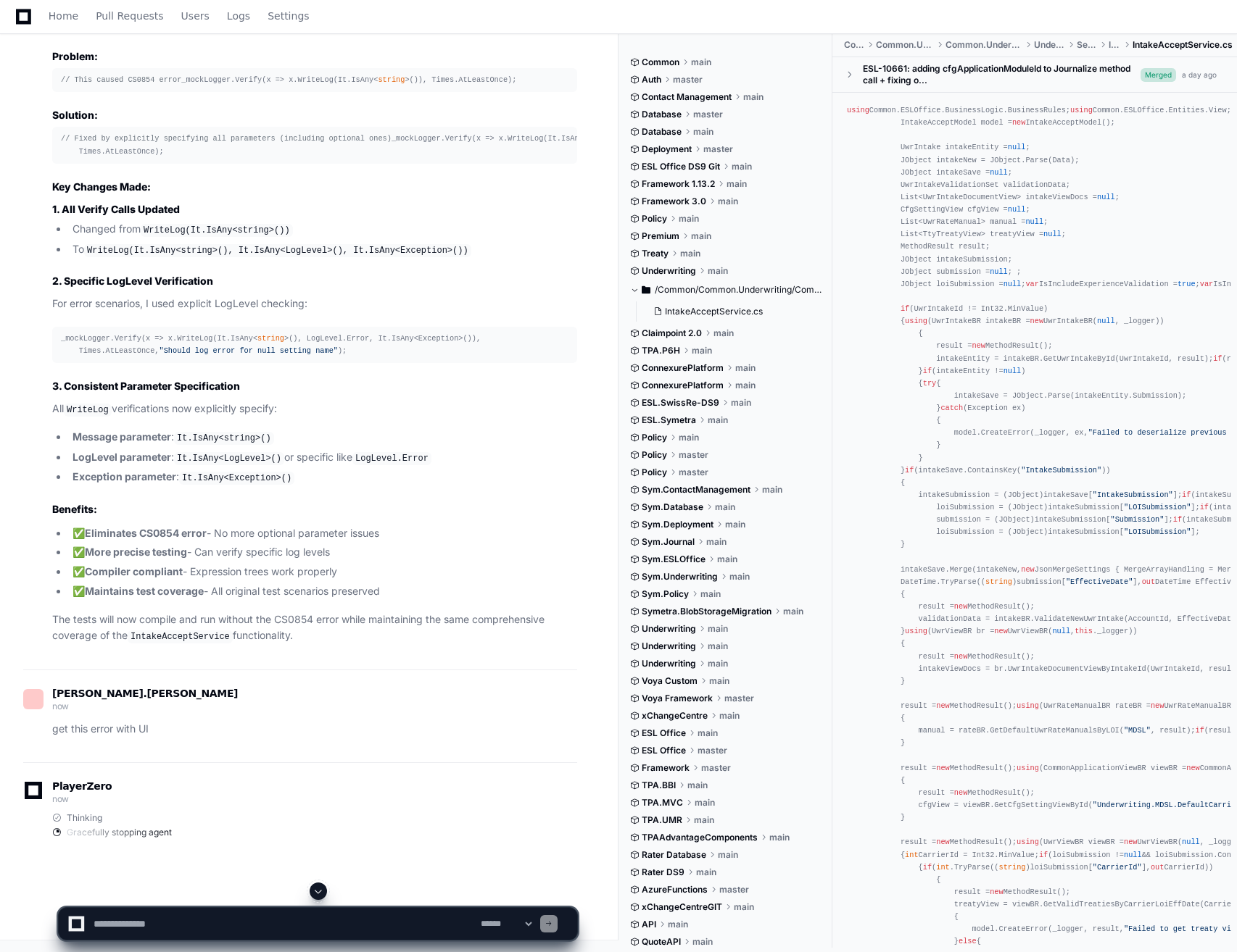
click at [283, 931] on textarea at bounding box center [284, 924] width 387 height 32
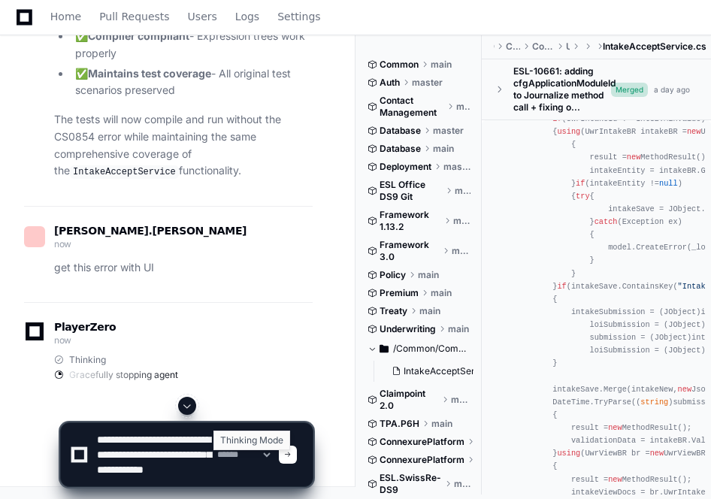
scroll to position [20, 0]
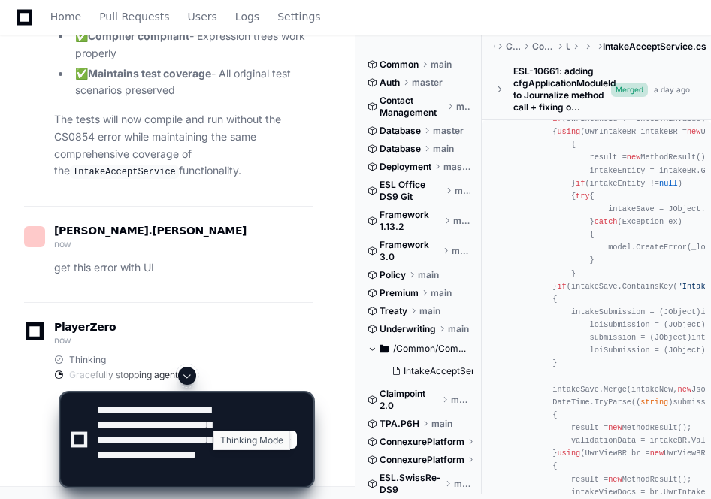
type textarea "**********"
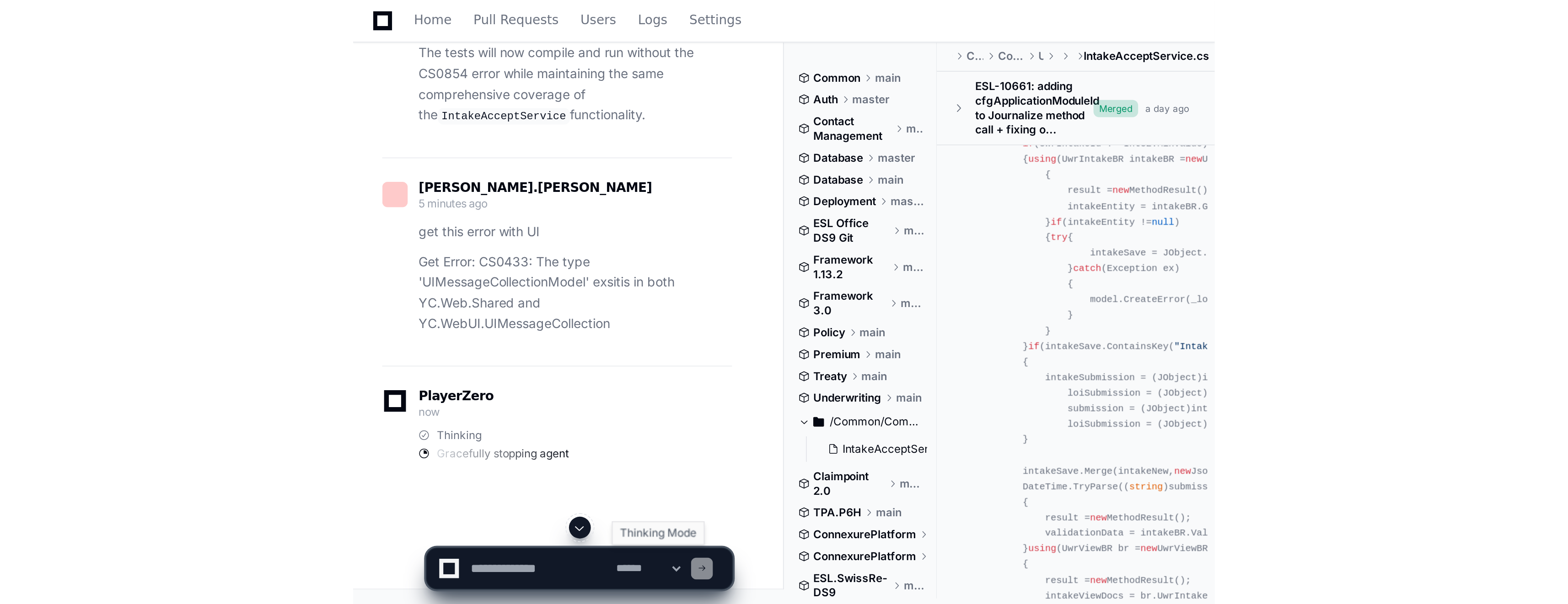
scroll to position [0, 0]
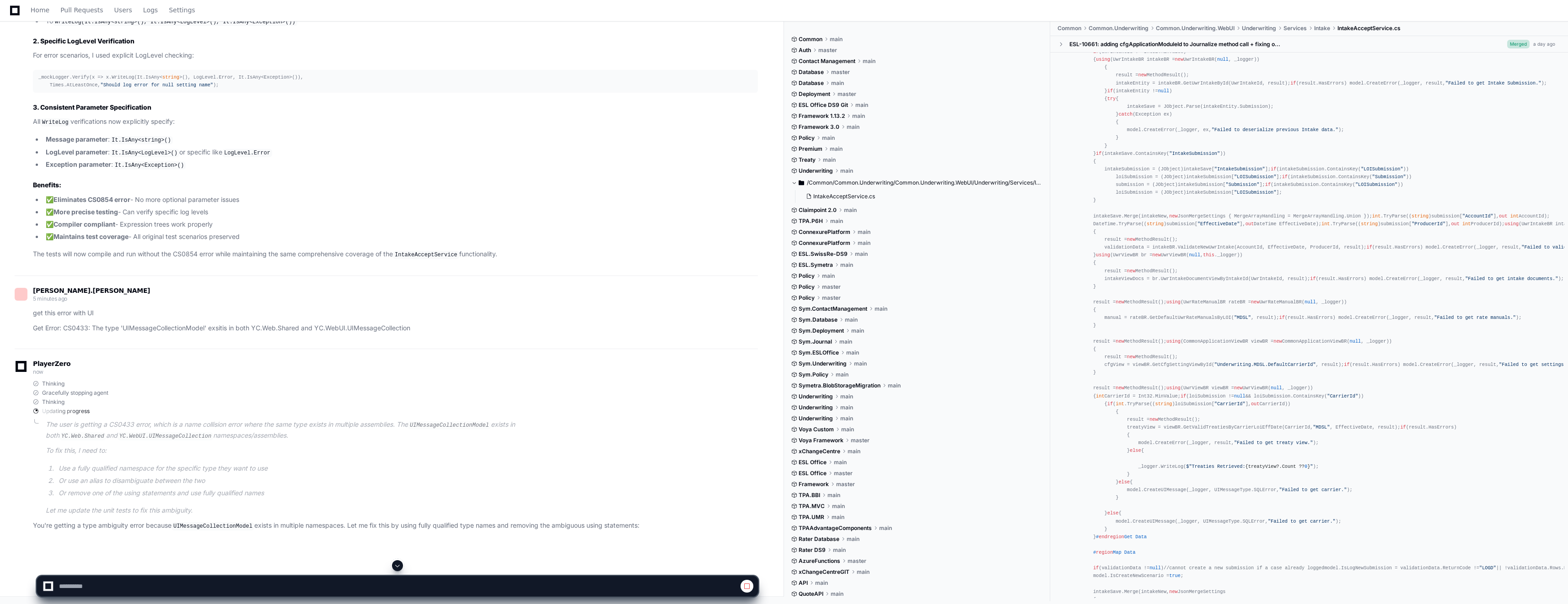
click at [394, 566] on span at bounding box center [397, 566] width 7 height 7
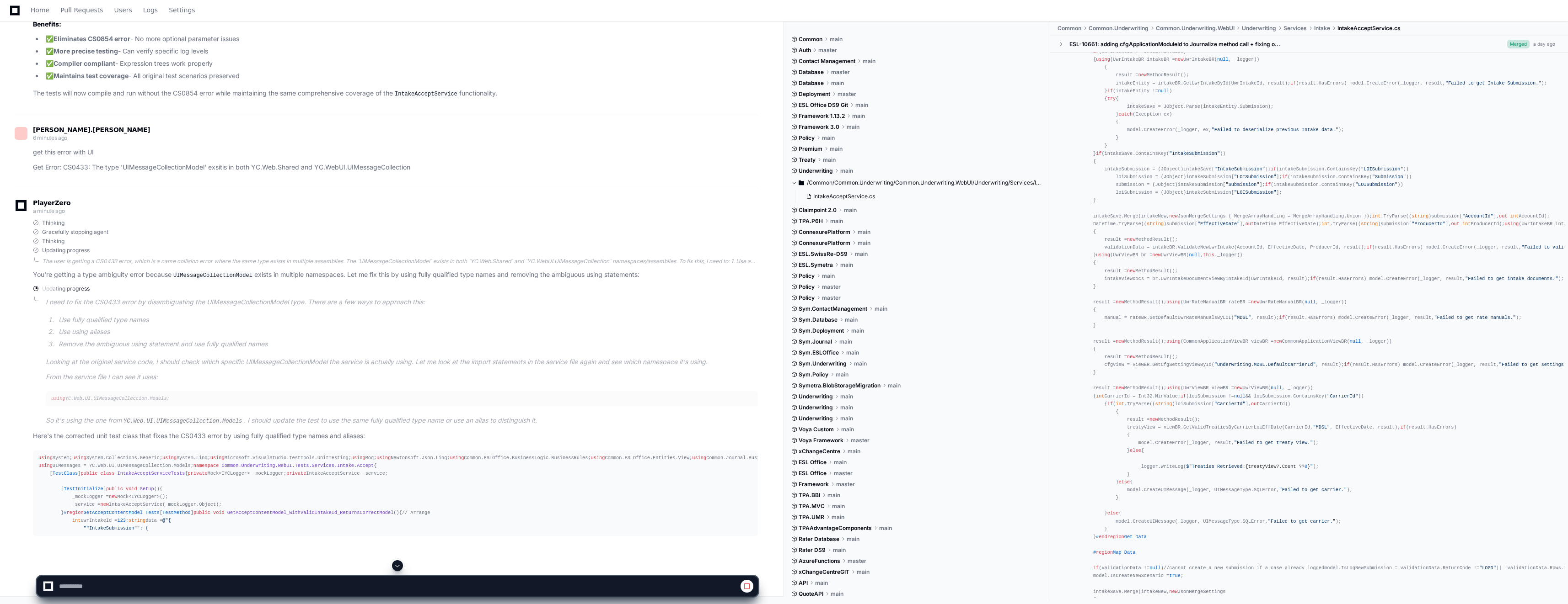
scroll to position [14671, 0]
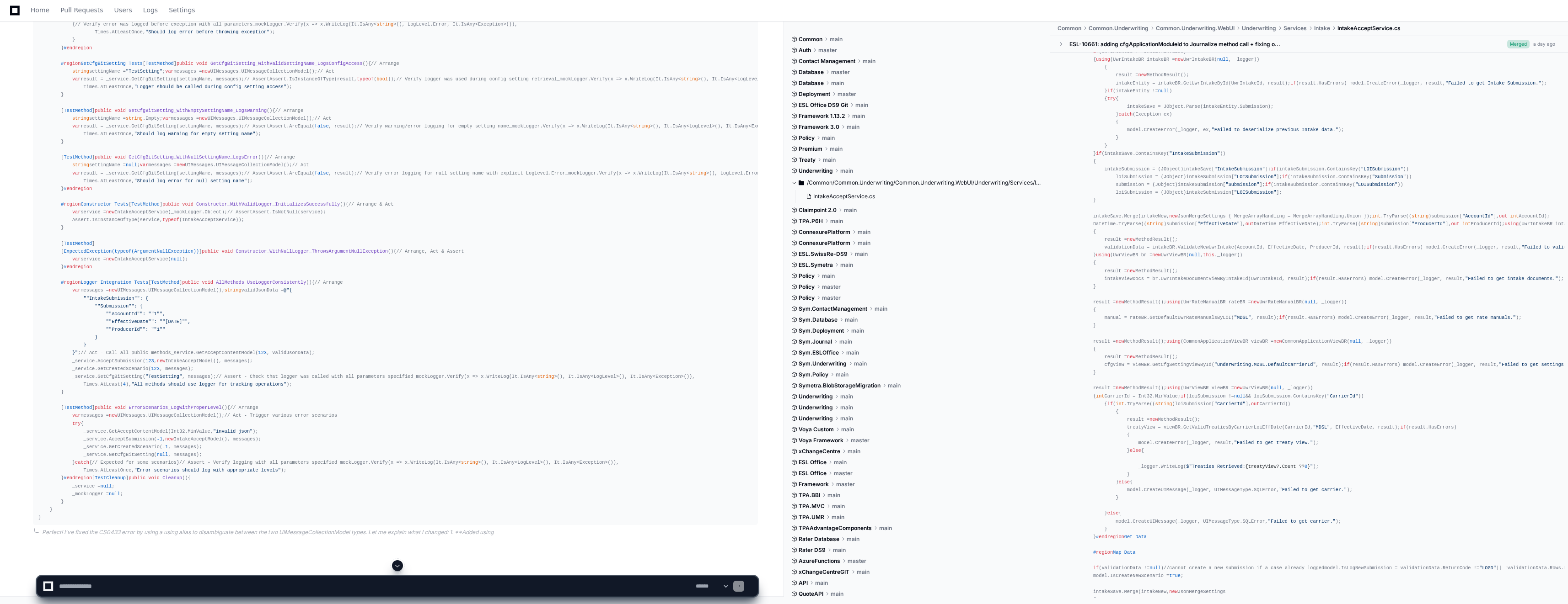
click at [395, 567] on span at bounding box center [397, 566] width 7 height 7
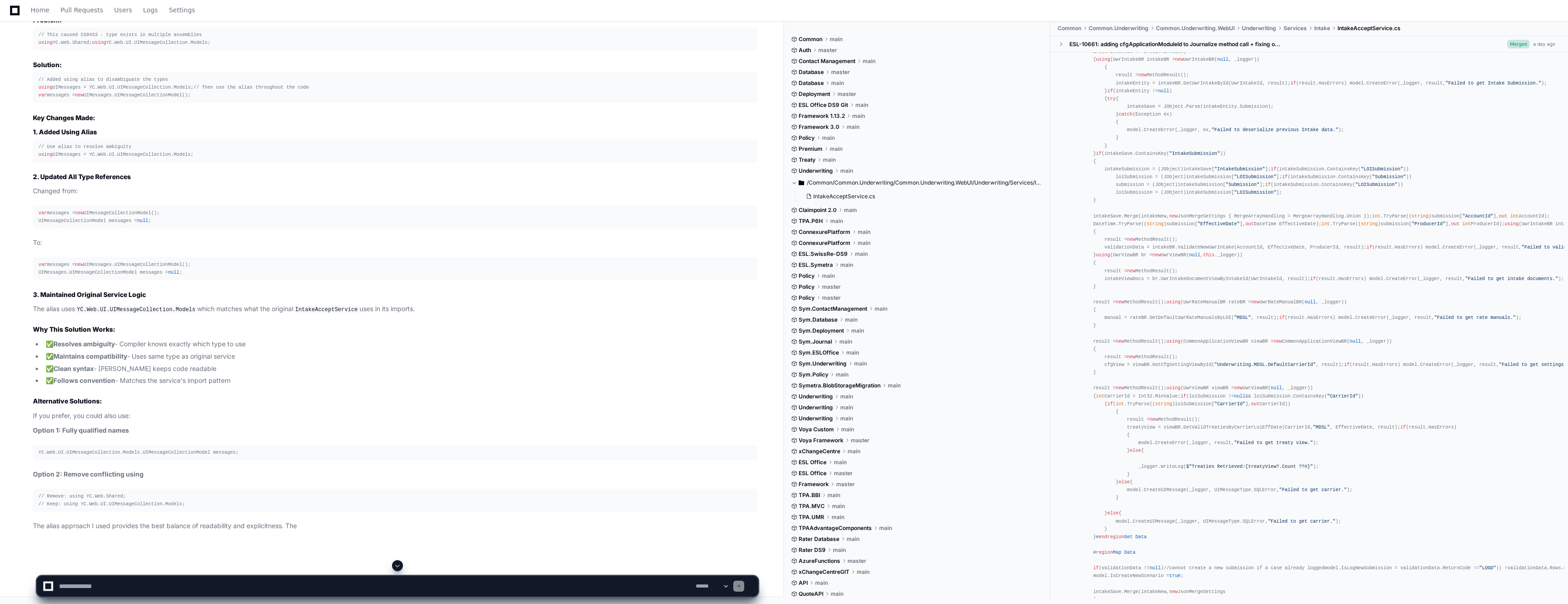
click at [401, 563] on span at bounding box center [397, 566] width 7 height 7
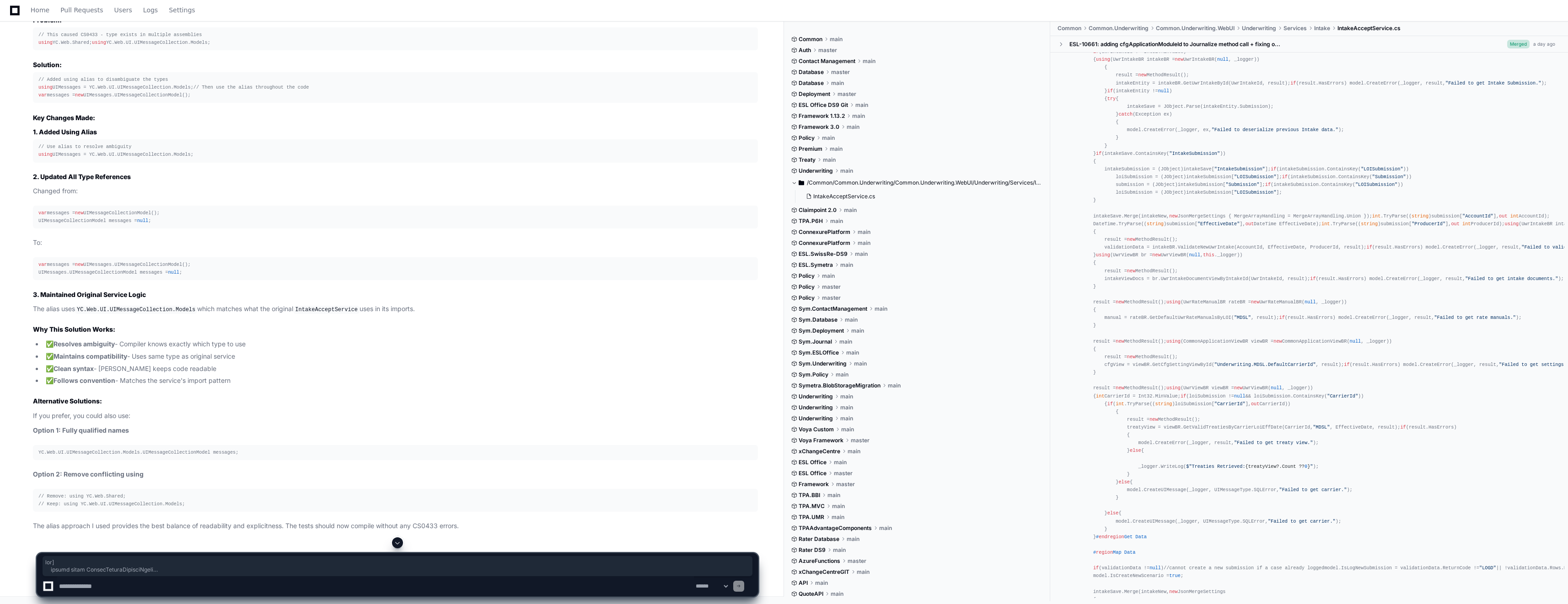
scroll to position [14969, 0]
drag, startPoint x: 66, startPoint y: 334, endPoint x: 36, endPoint y: 192, distance: 145.1
copy div "private Mock<IYCLogger> _mockLogger; private IntakeAcceptService _service; [ Te…"
